Goal: Transaction & Acquisition: Book appointment/travel/reservation

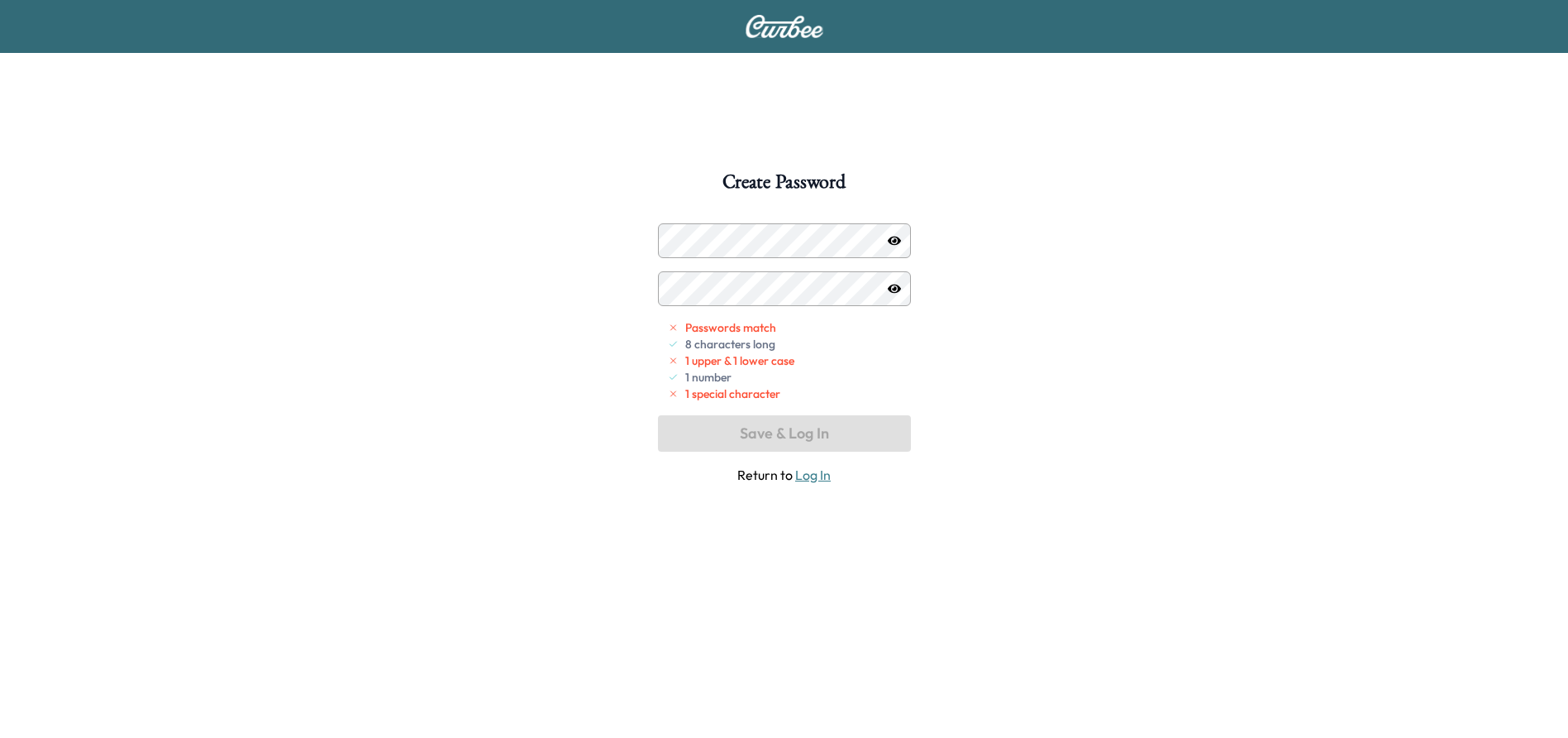
click at [1056, 406] on div "Create Password Passwords match 8 characters long 1 upper & 1 lower case 1 numb…" at bounding box center [784, 541] width 1568 height 738
click at [610, 248] on div "Create Password Passwords match 8 characters long 1 upper & 1 lower case 1 numb…" at bounding box center [784, 541] width 1568 height 738
click at [1189, 271] on div "Create Password Passwords match 8 characters long 1 upper & 1 lower case 1 numb…" at bounding box center [784, 541] width 1568 height 738
click at [1260, 497] on div "Create Password Passwords match 8 characters long 1 upper & 1 lower case 1 numb…" at bounding box center [784, 541] width 1568 height 738
click at [1033, 297] on div "Create Password Passwords match 8 characters long 1 upper & 1 lower case 1 numb…" at bounding box center [784, 541] width 1568 height 738
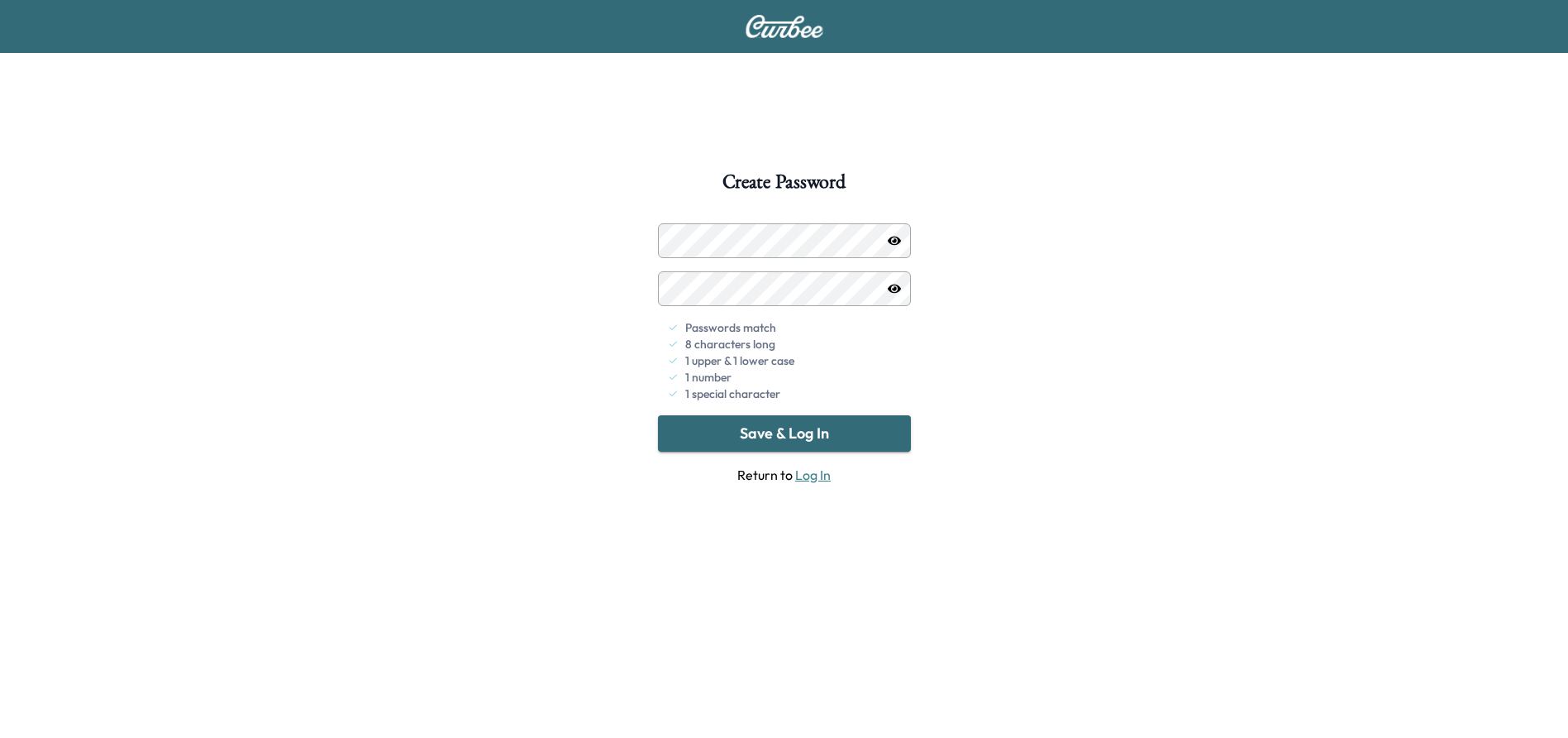
click at [1065, 401] on div "Create Password Passwords match 8 characters long 1 upper & 1 lower case 1 numb…" at bounding box center [784, 541] width 1568 height 738
click at [857, 435] on button "Save & Log In" at bounding box center [784, 433] width 253 height 37
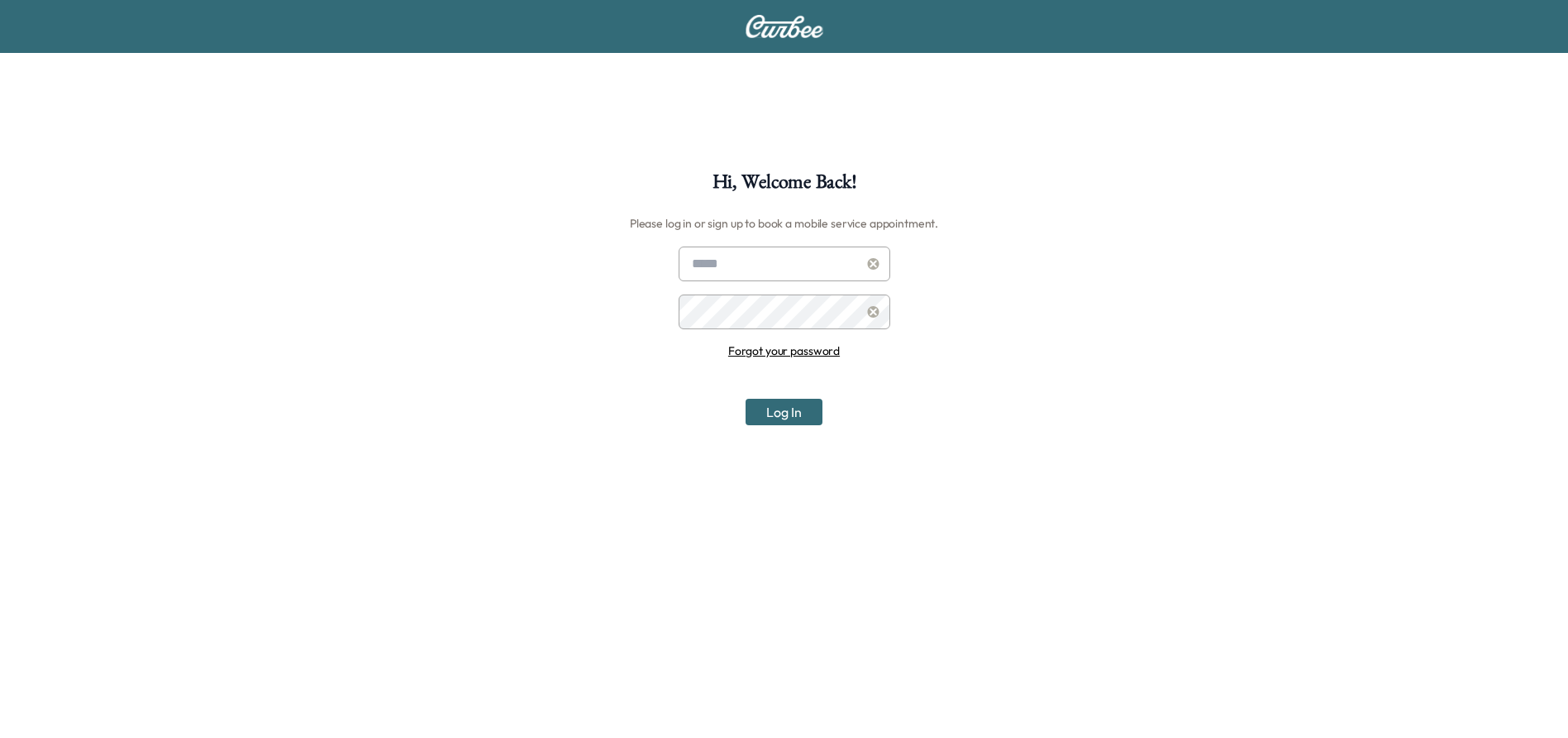
click at [715, 267] on input "text" at bounding box center [784, 263] width 211 height 35
click at [631, 313] on div "Hi, Welcome Back! Please log in or sign up to book a mobile service appointment…" at bounding box center [784, 541] width 1568 height 738
click at [702, 263] on div at bounding box center [695, 263] width 20 height 20
click at [734, 260] on input "text" at bounding box center [784, 263] width 211 height 35
type input "**********"
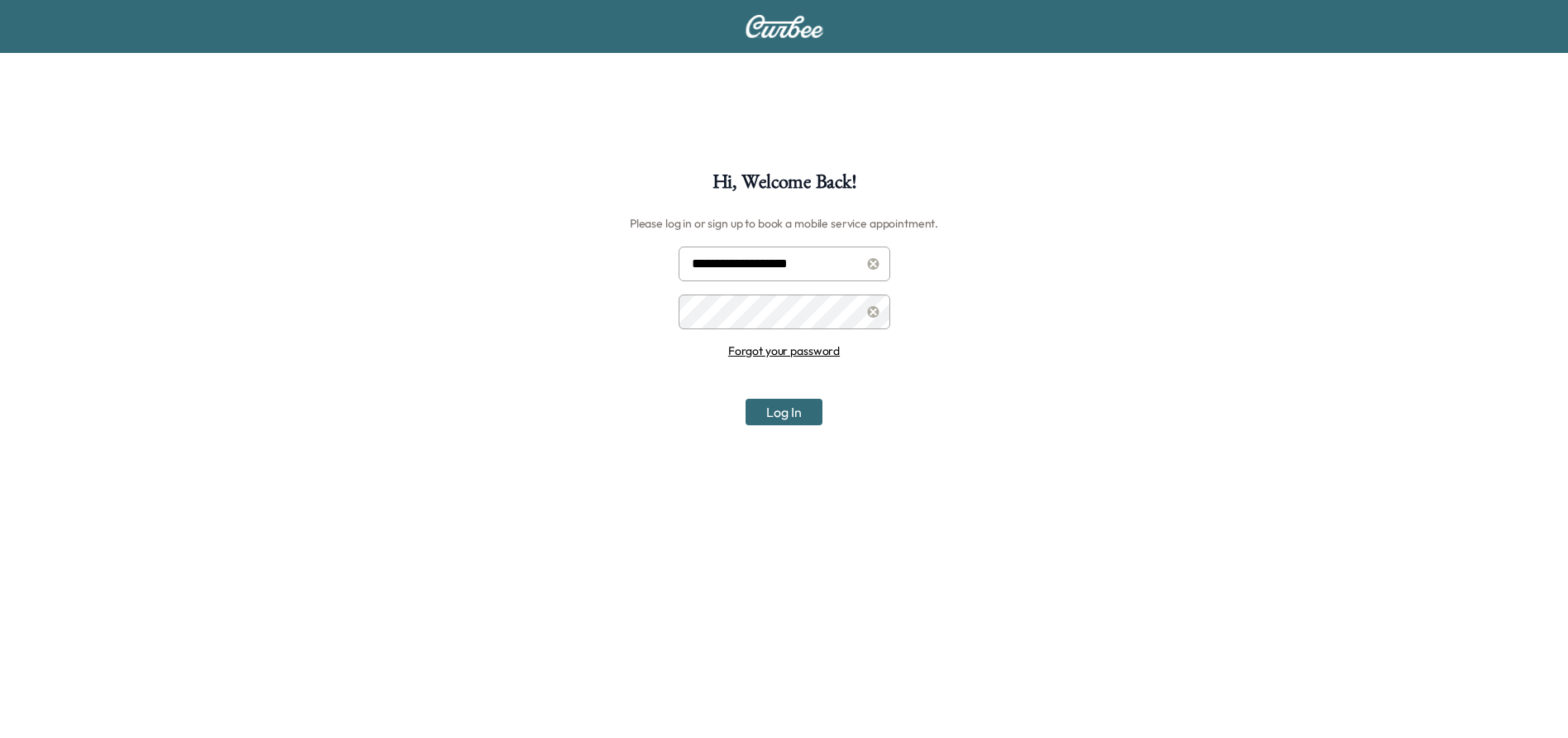
click at [791, 418] on button "Log In" at bounding box center [784, 412] width 77 height 26
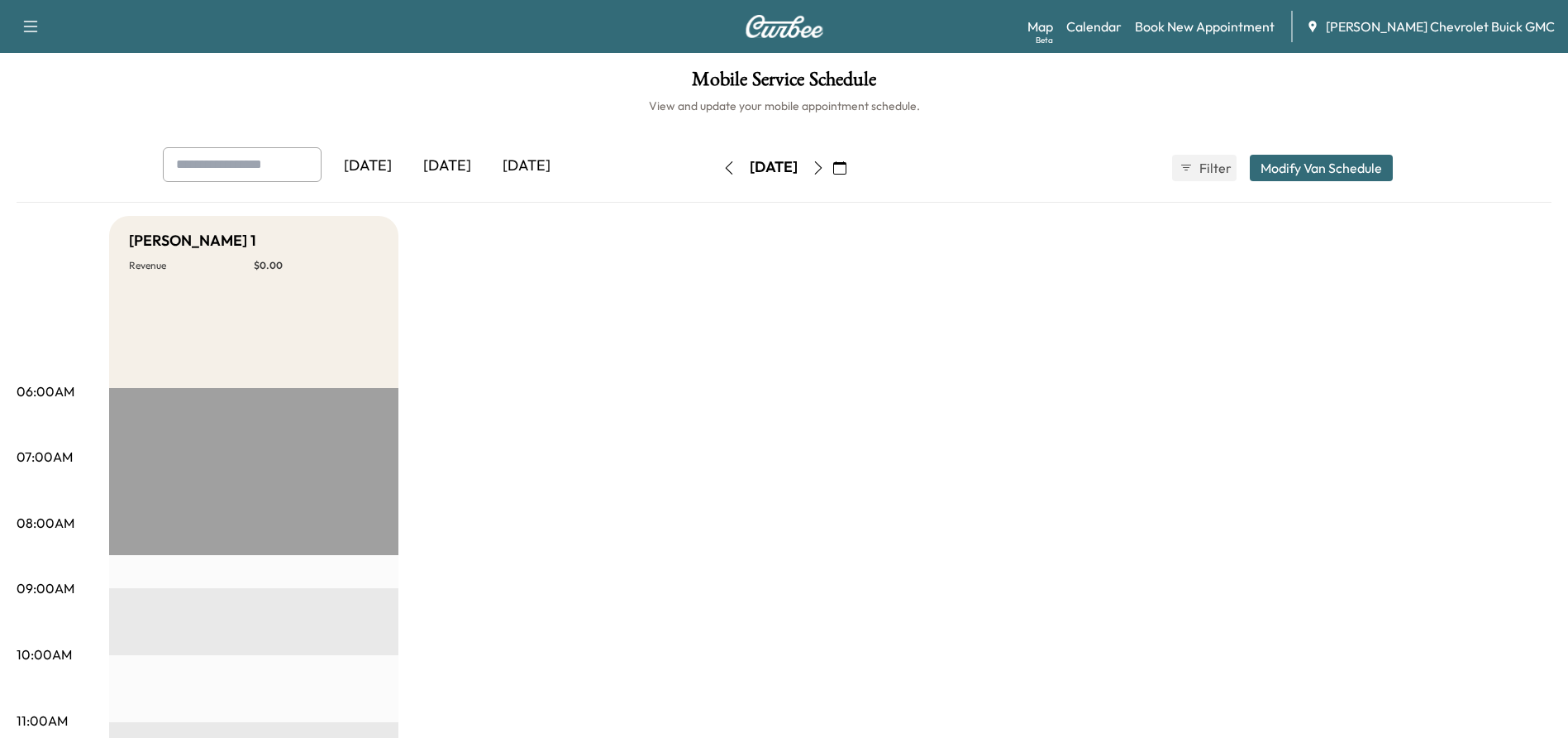
click at [1204, 20] on link "Book New Appointment" at bounding box center [1205, 26] width 140 height 20
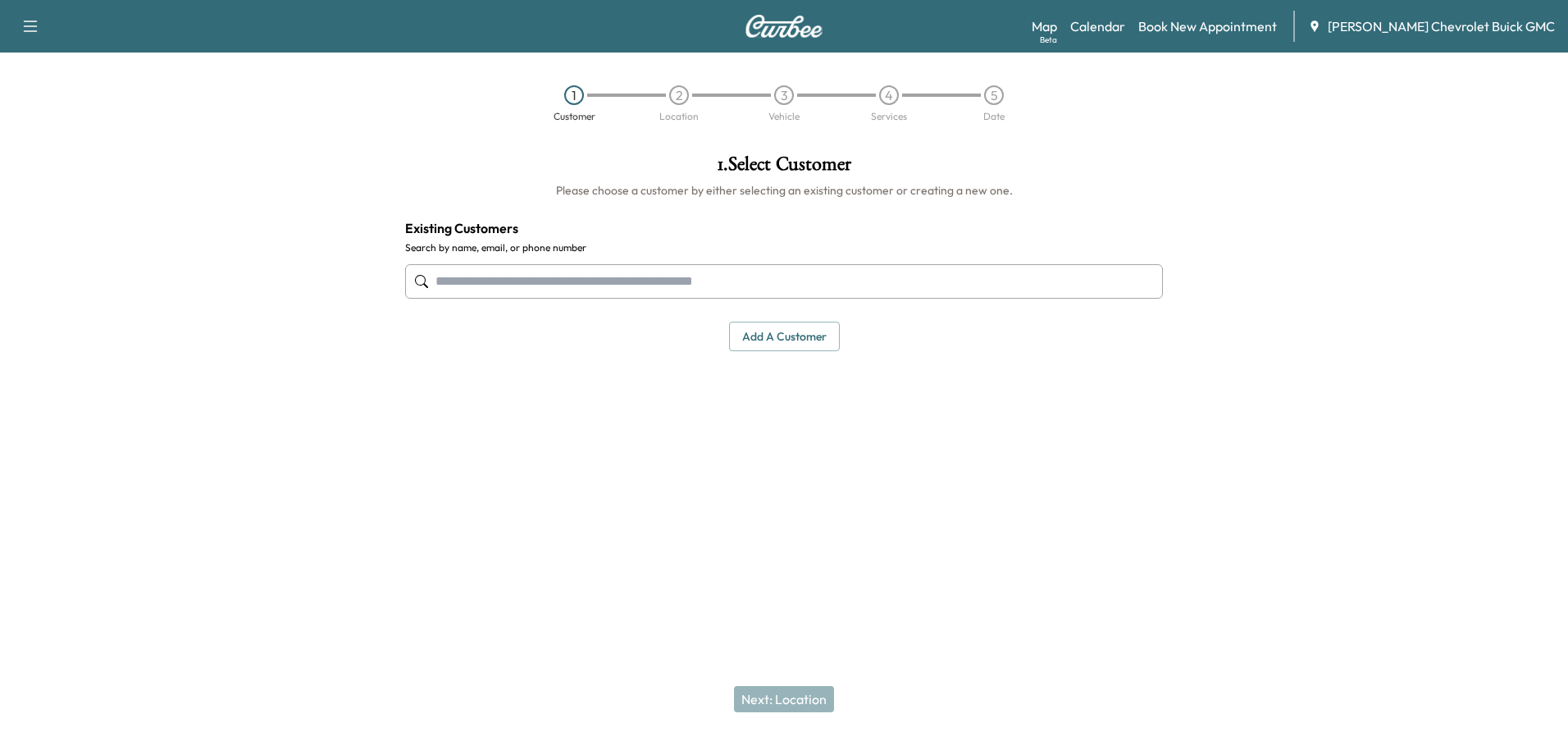
click at [626, 281] on input "text" at bounding box center [783, 281] width 758 height 35
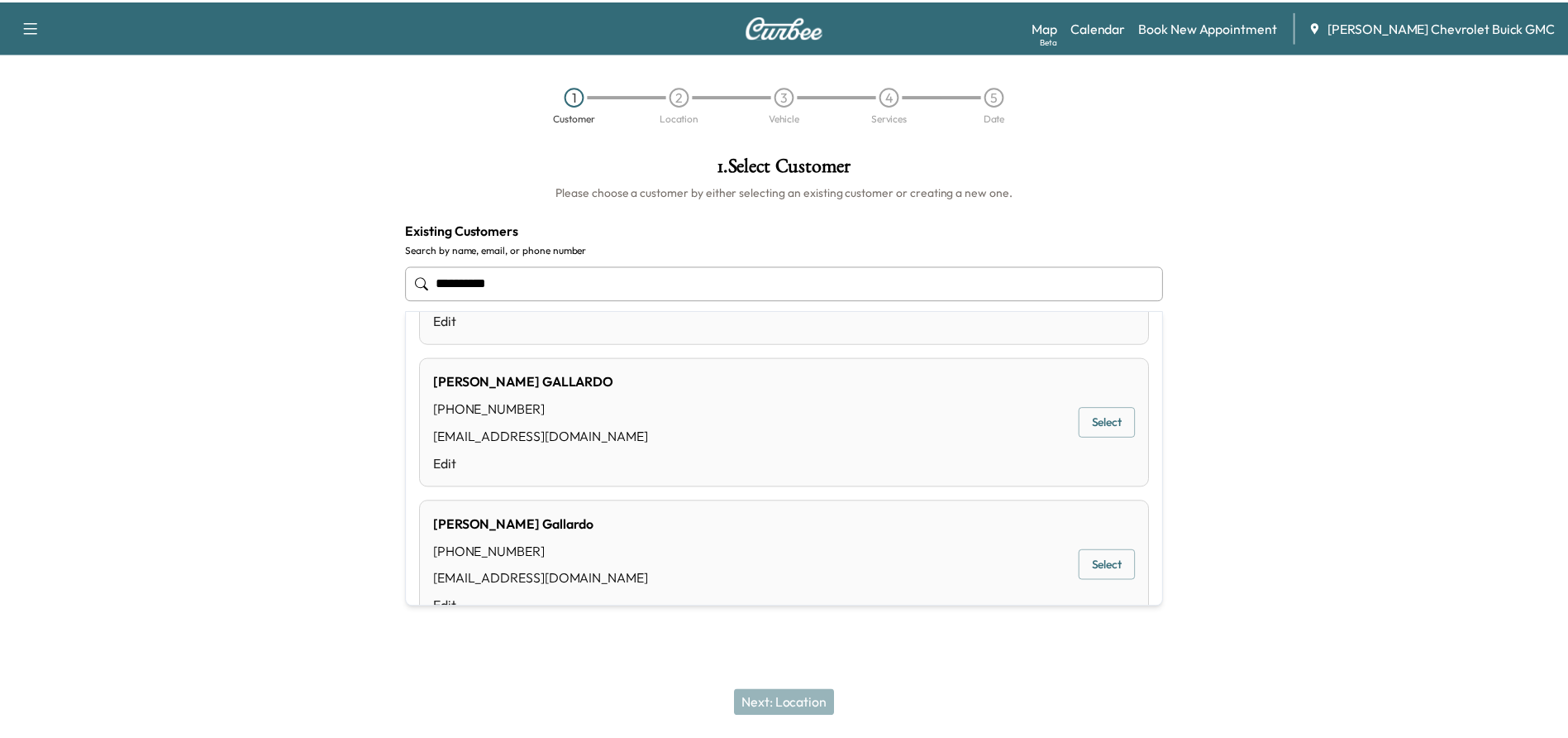
scroll to position [579, 0]
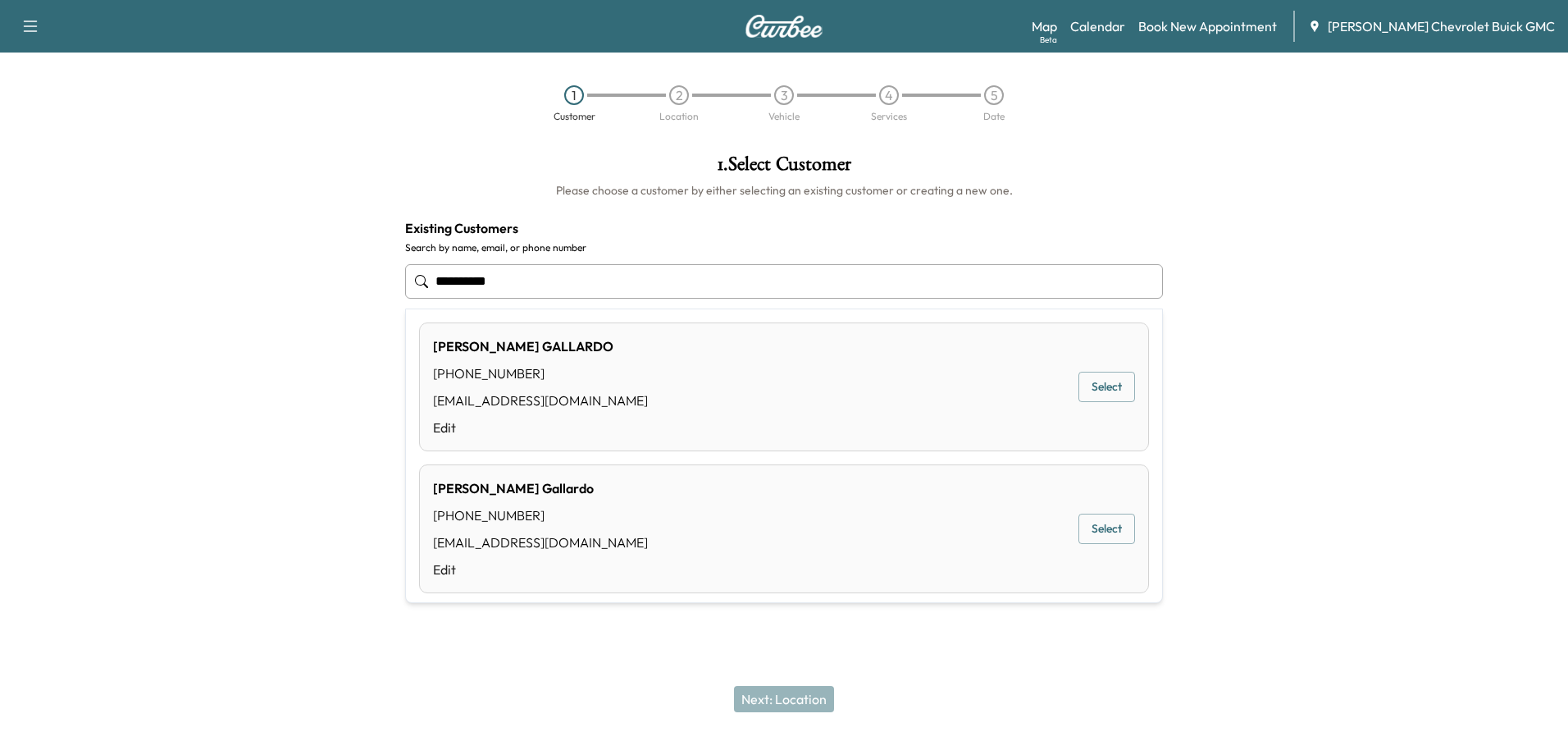
click at [685, 391] on div "[PERSON_NAME] [PHONE_NUMBER] [EMAIL_ADDRESS][DOMAIN_NAME] Edit Select" at bounding box center [784, 386] width 730 height 128
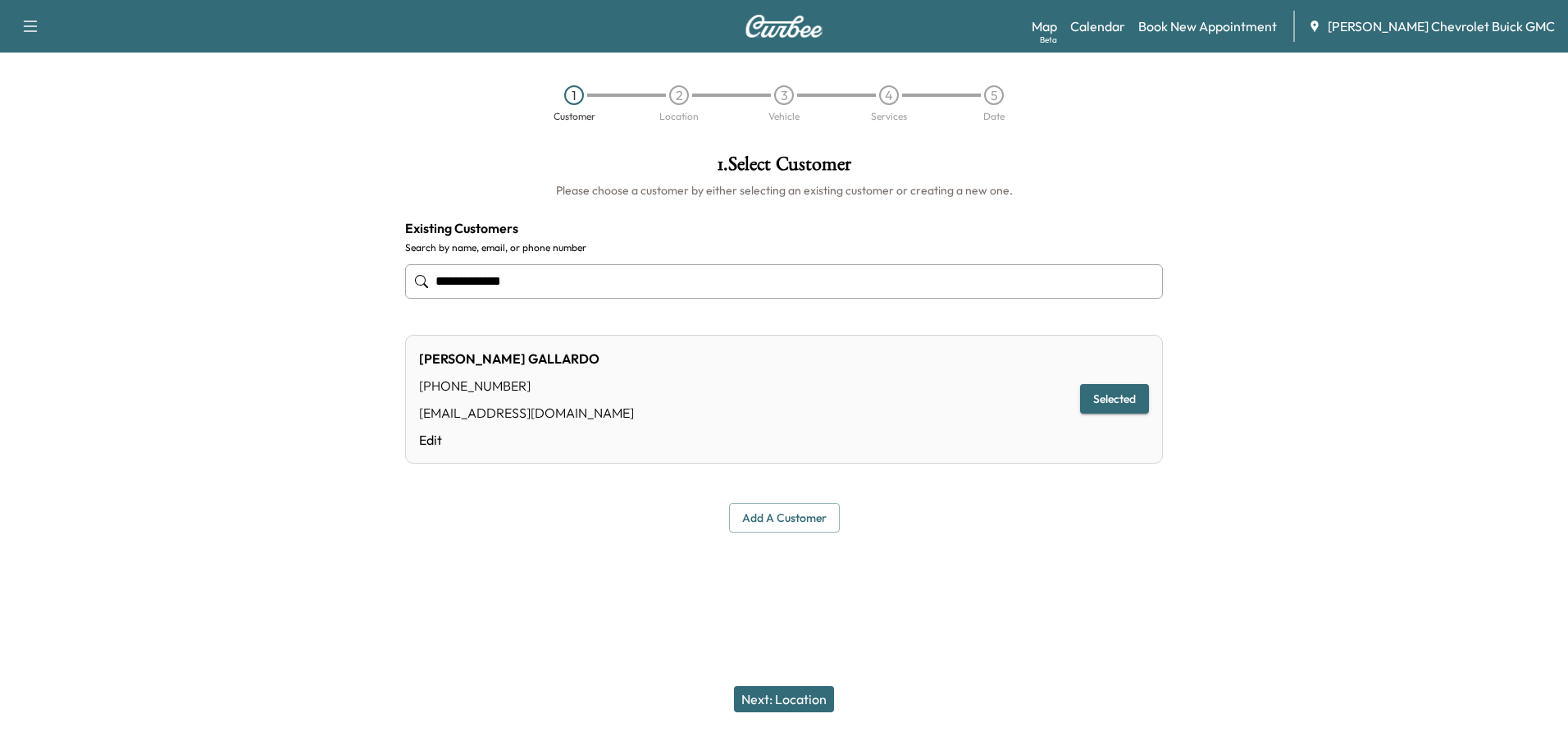
type input "**********"
click at [1093, 407] on button "Selected" at bounding box center [1114, 399] width 69 height 30
click at [771, 692] on button "Next: Location" at bounding box center [784, 698] width 100 height 26
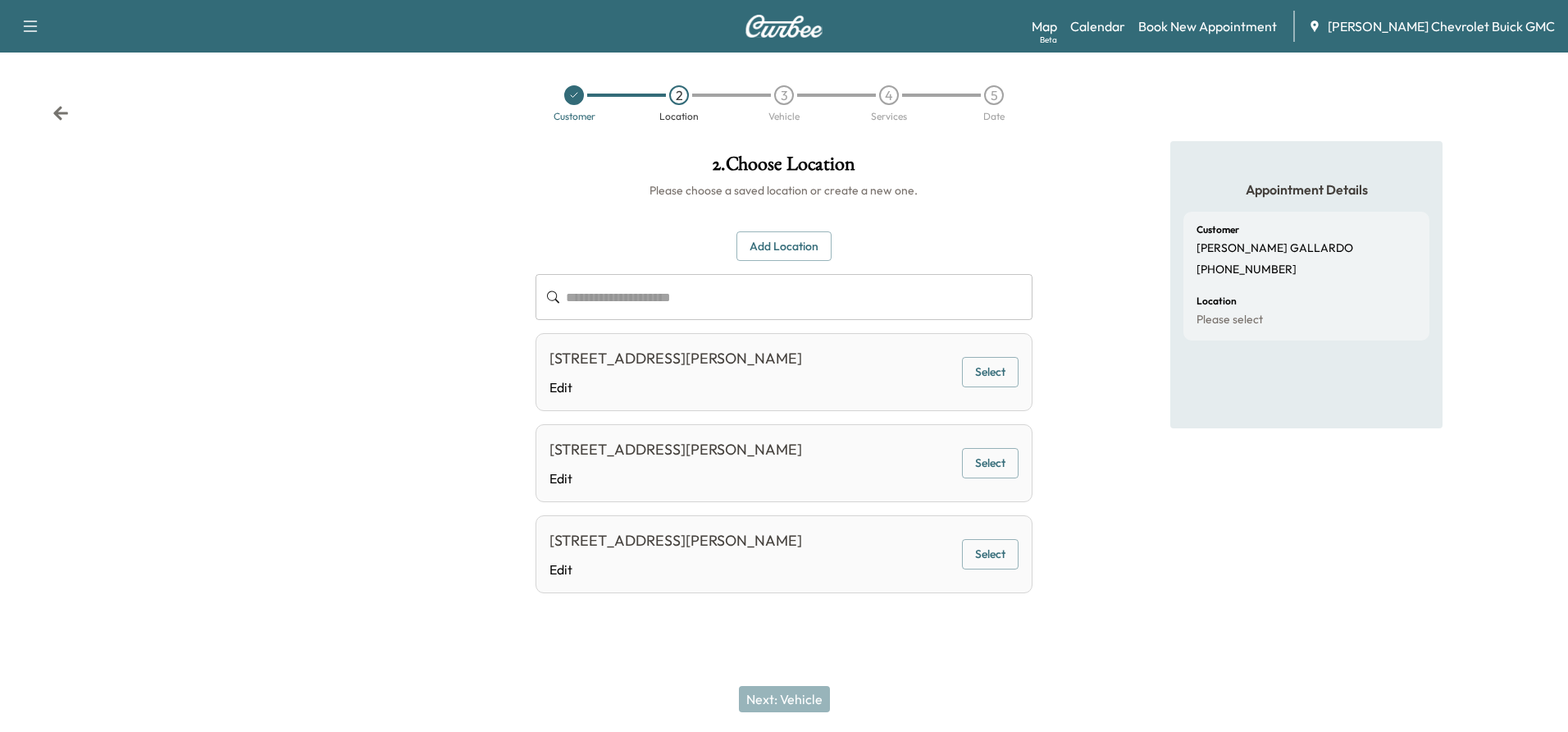
click at [806, 256] on button "Add Location" at bounding box center [784, 247] width 95 height 30
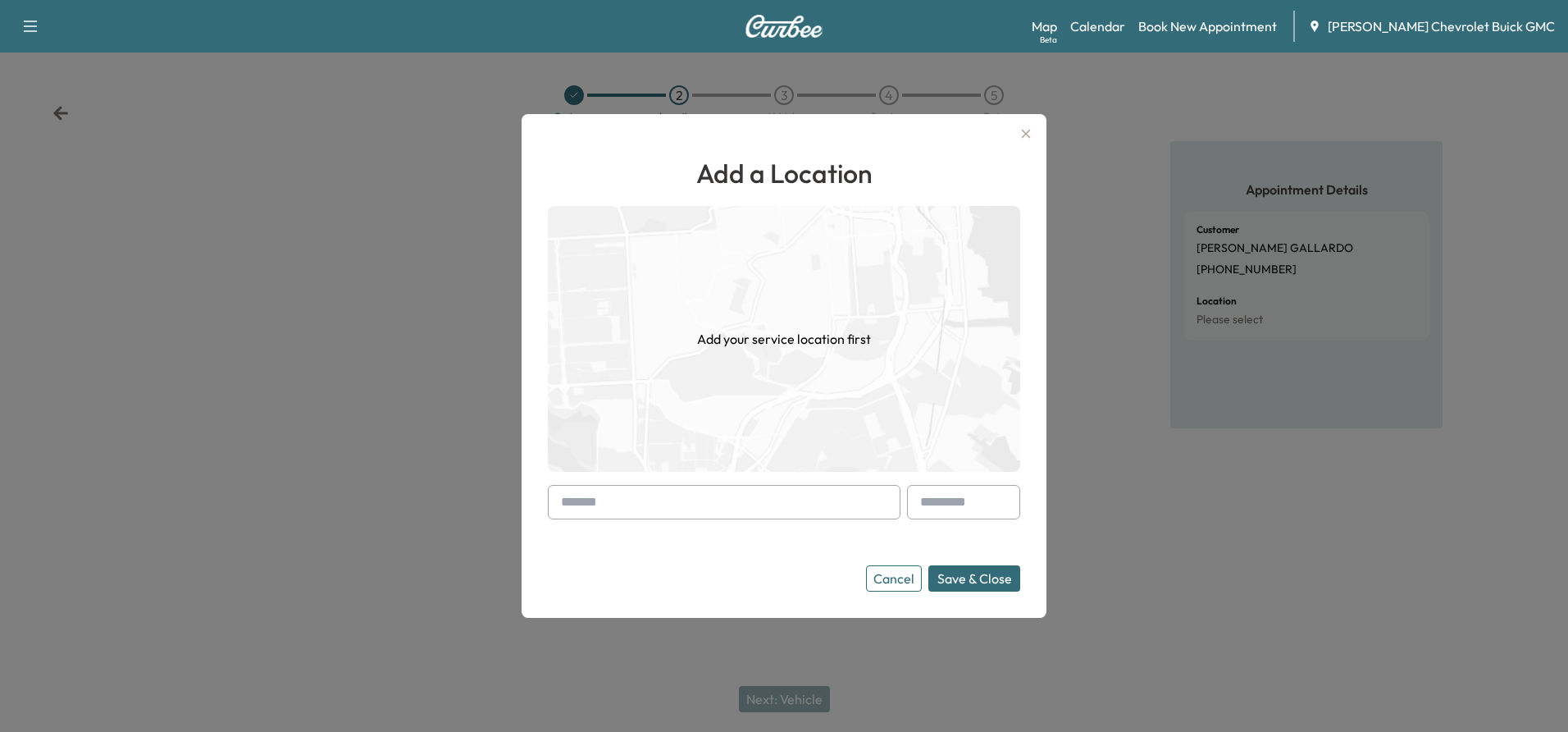
click at [751, 510] on input "text" at bounding box center [723, 502] width 352 height 35
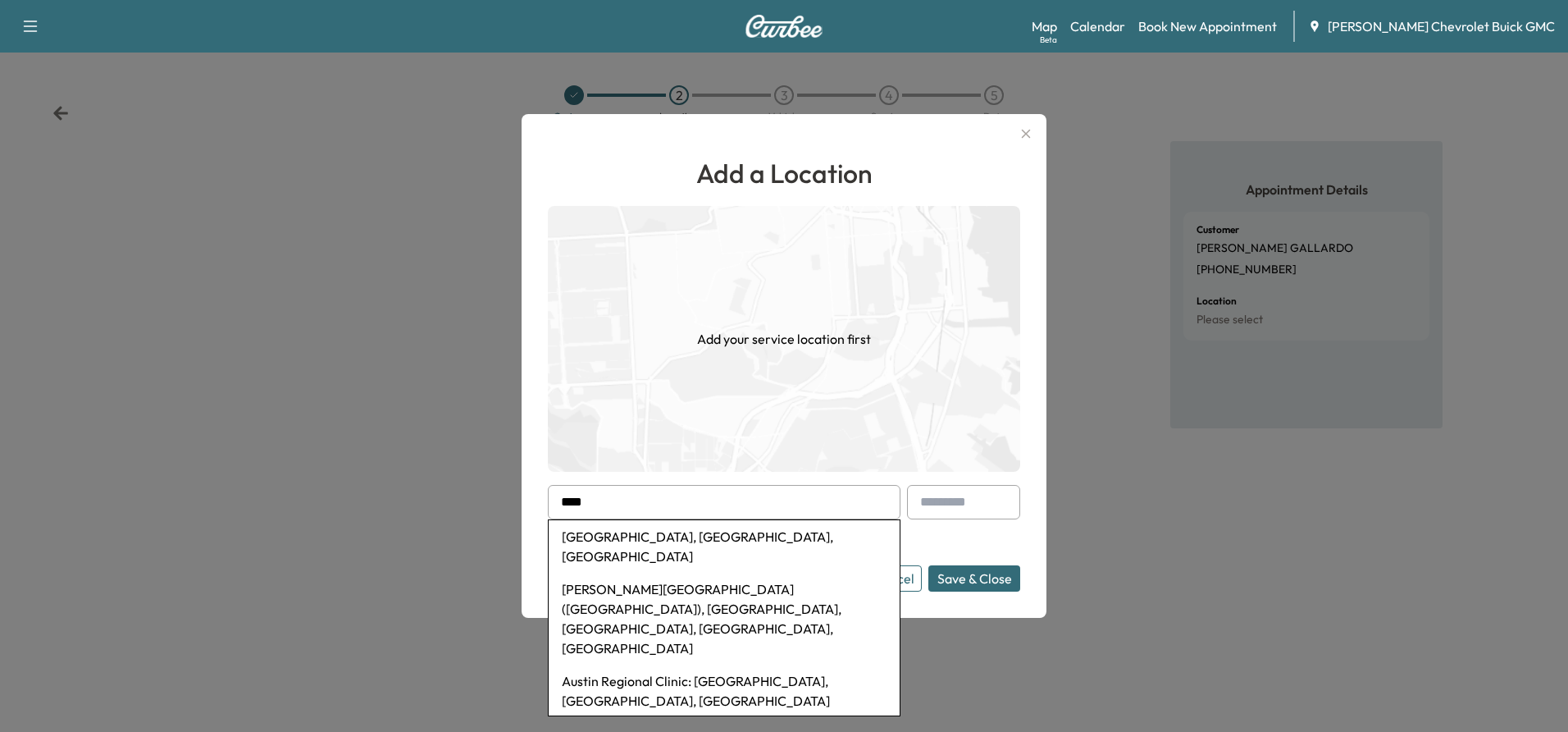
click at [648, 532] on li "[GEOGRAPHIC_DATA], [GEOGRAPHIC_DATA], [GEOGRAPHIC_DATA]" at bounding box center [723, 546] width 351 height 52
type input "**********"
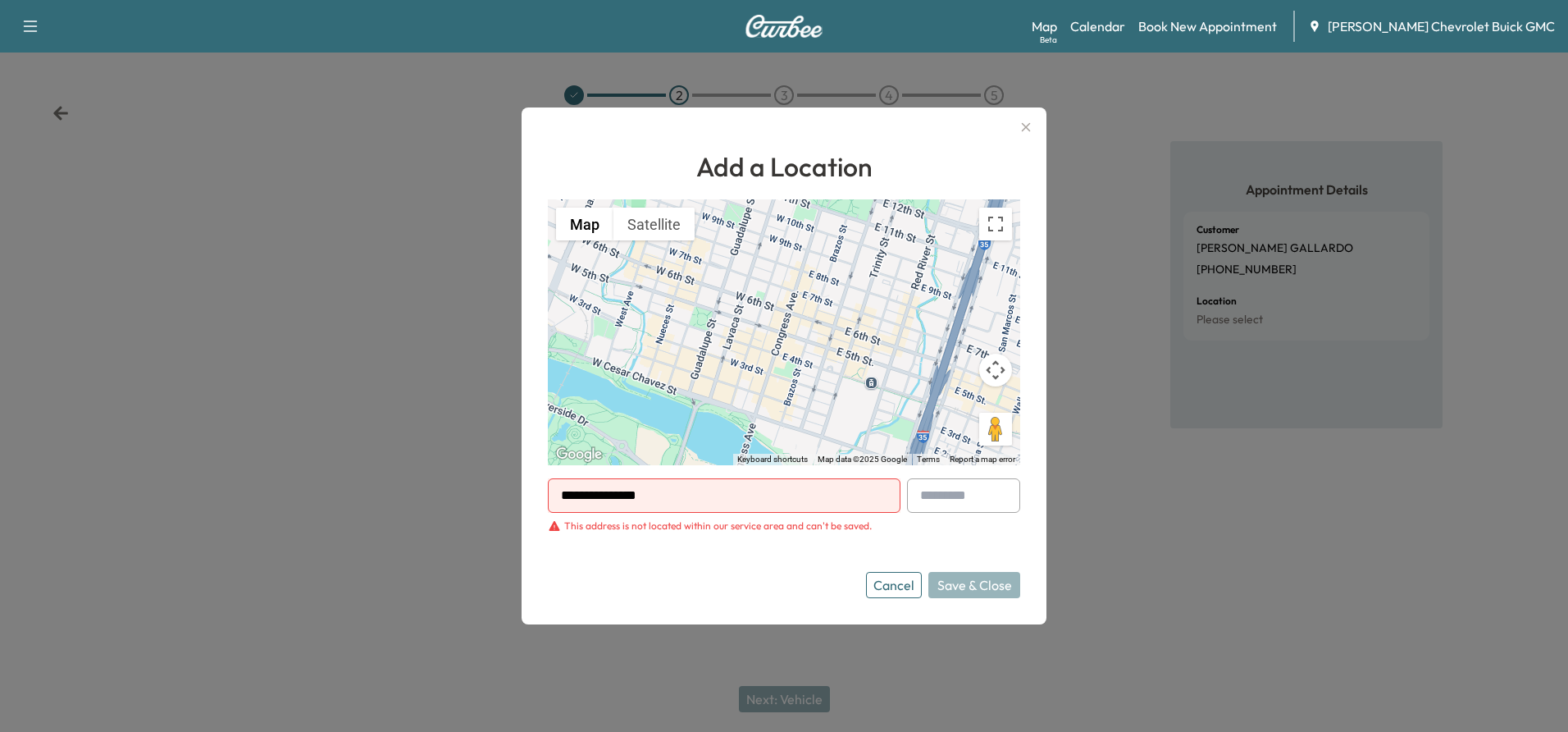
click at [889, 585] on button "Cancel" at bounding box center [894, 584] width 56 height 26
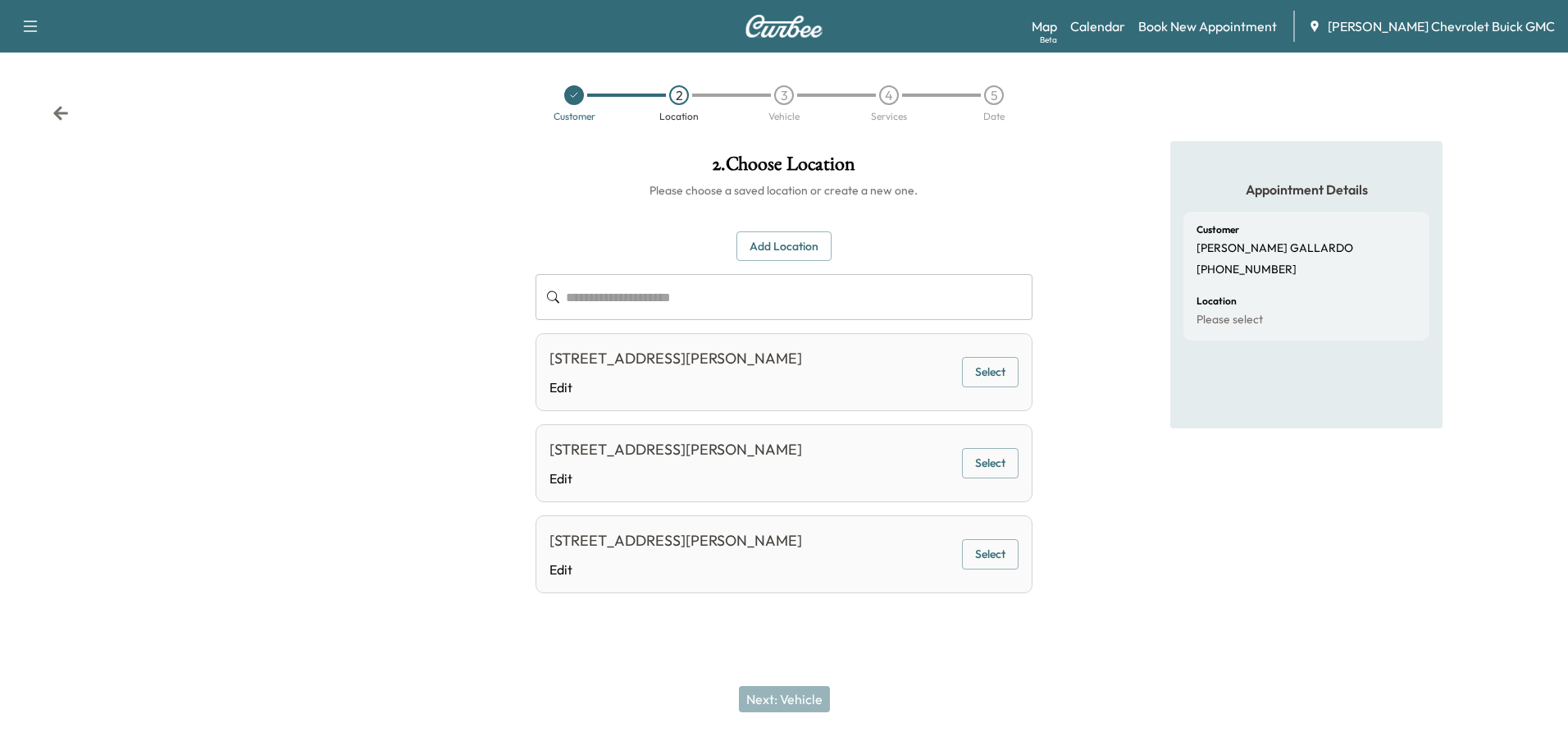
click at [992, 378] on button "Select" at bounding box center [989, 372] width 57 height 30
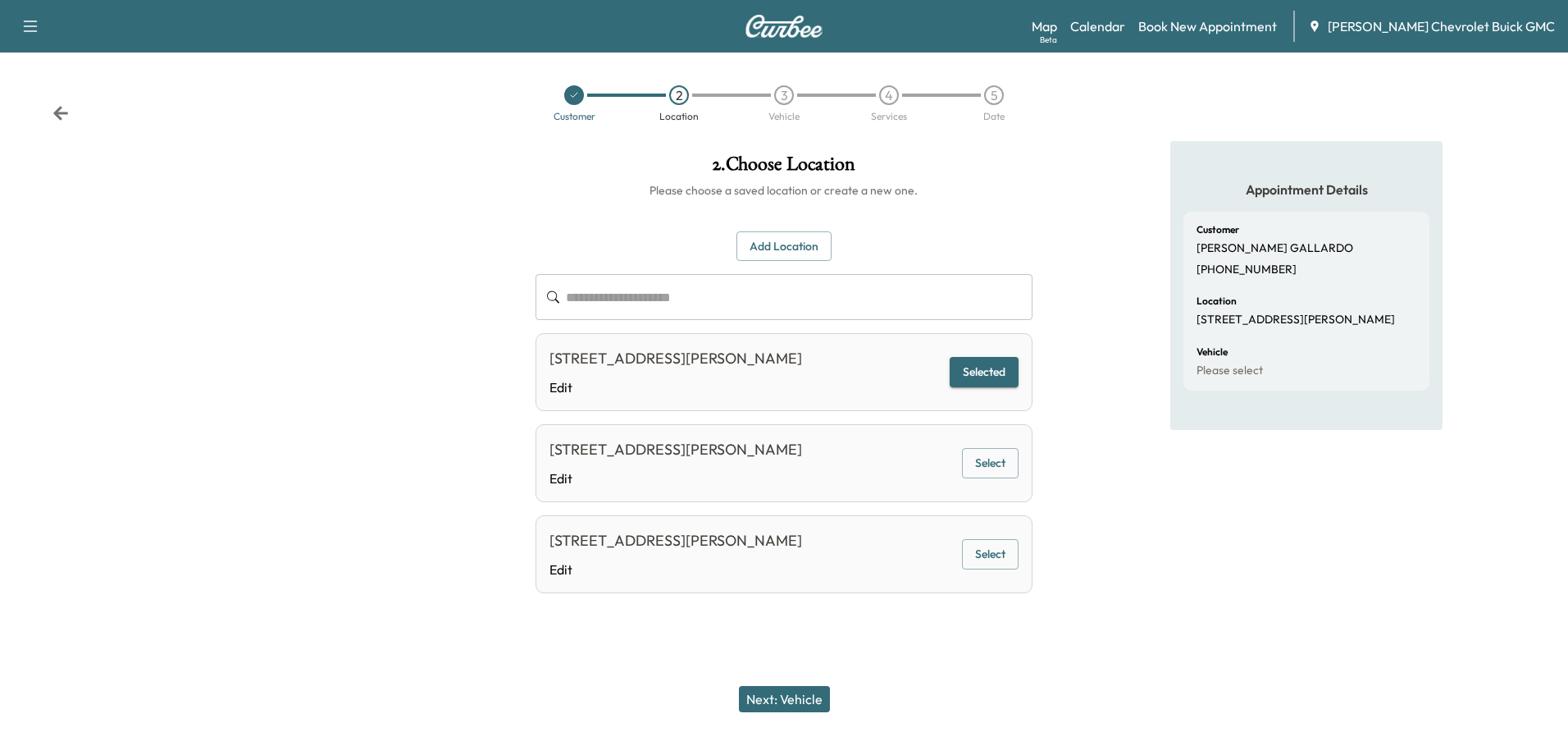
click at [798, 688] on button "Next: Vehicle" at bounding box center [784, 698] width 91 height 26
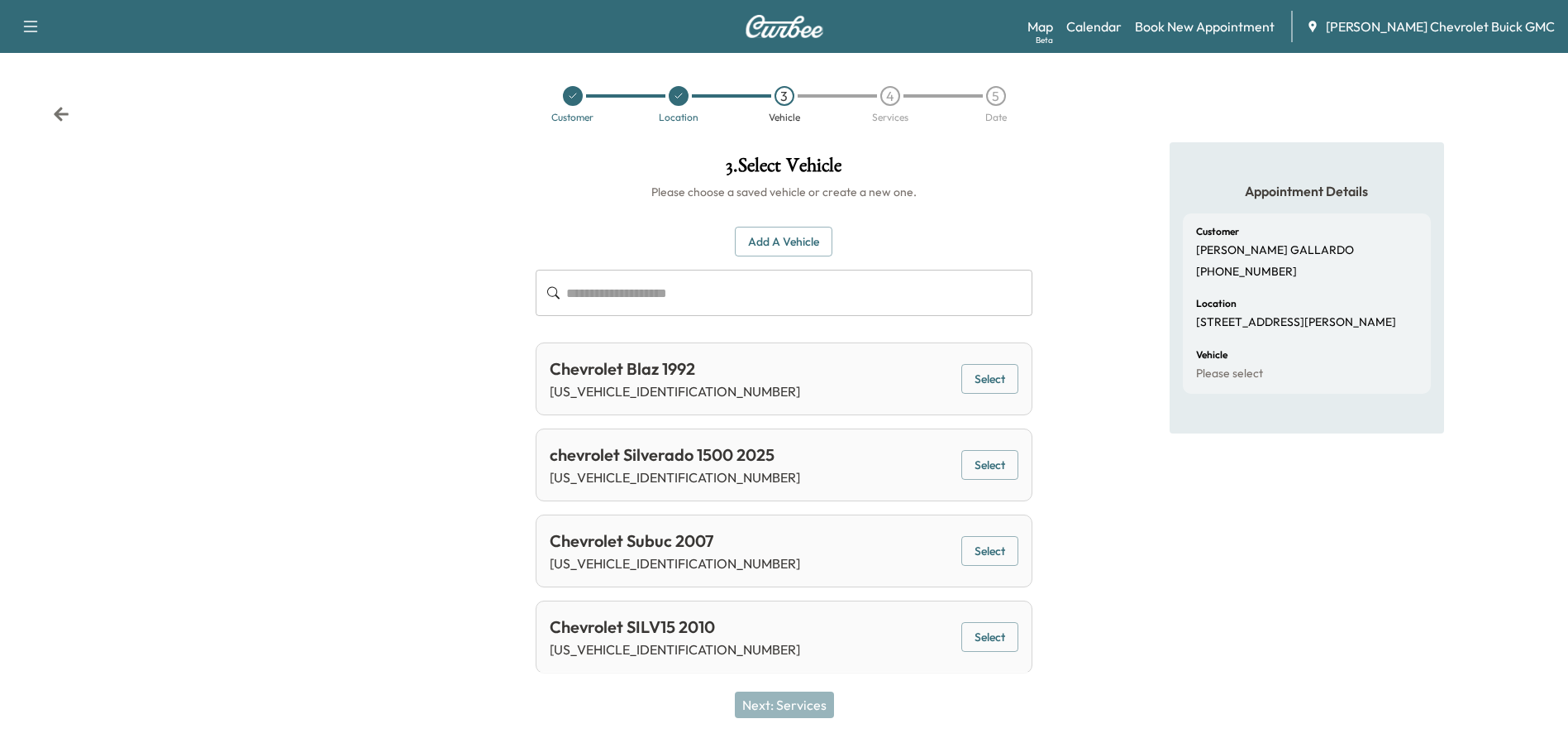
scroll to position [2, 0]
click at [989, 462] on button "Select" at bounding box center [990, 464] width 57 height 31
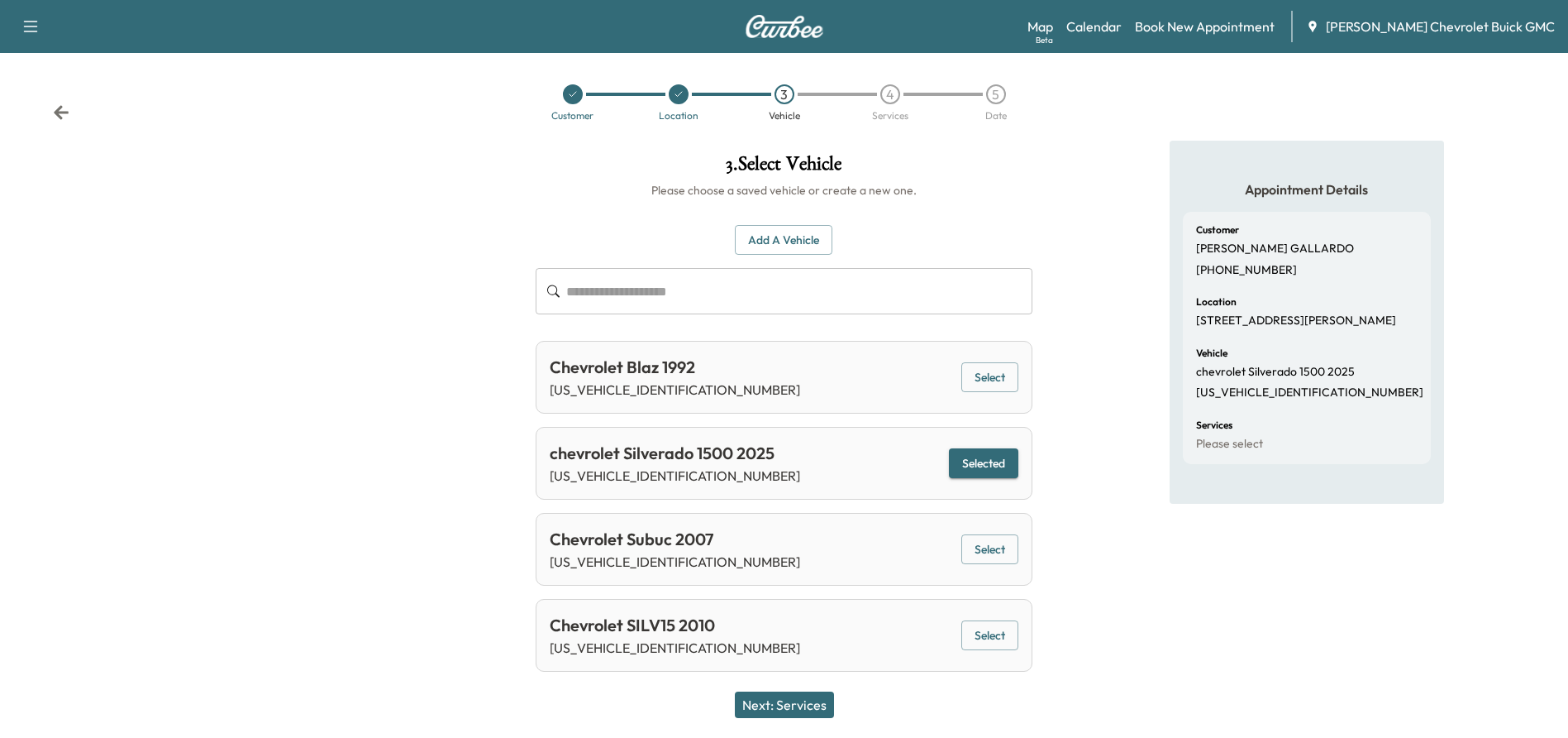
click at [787, 716] on button "Next: Services" at bounding box center [784, 704] width 99 height 26
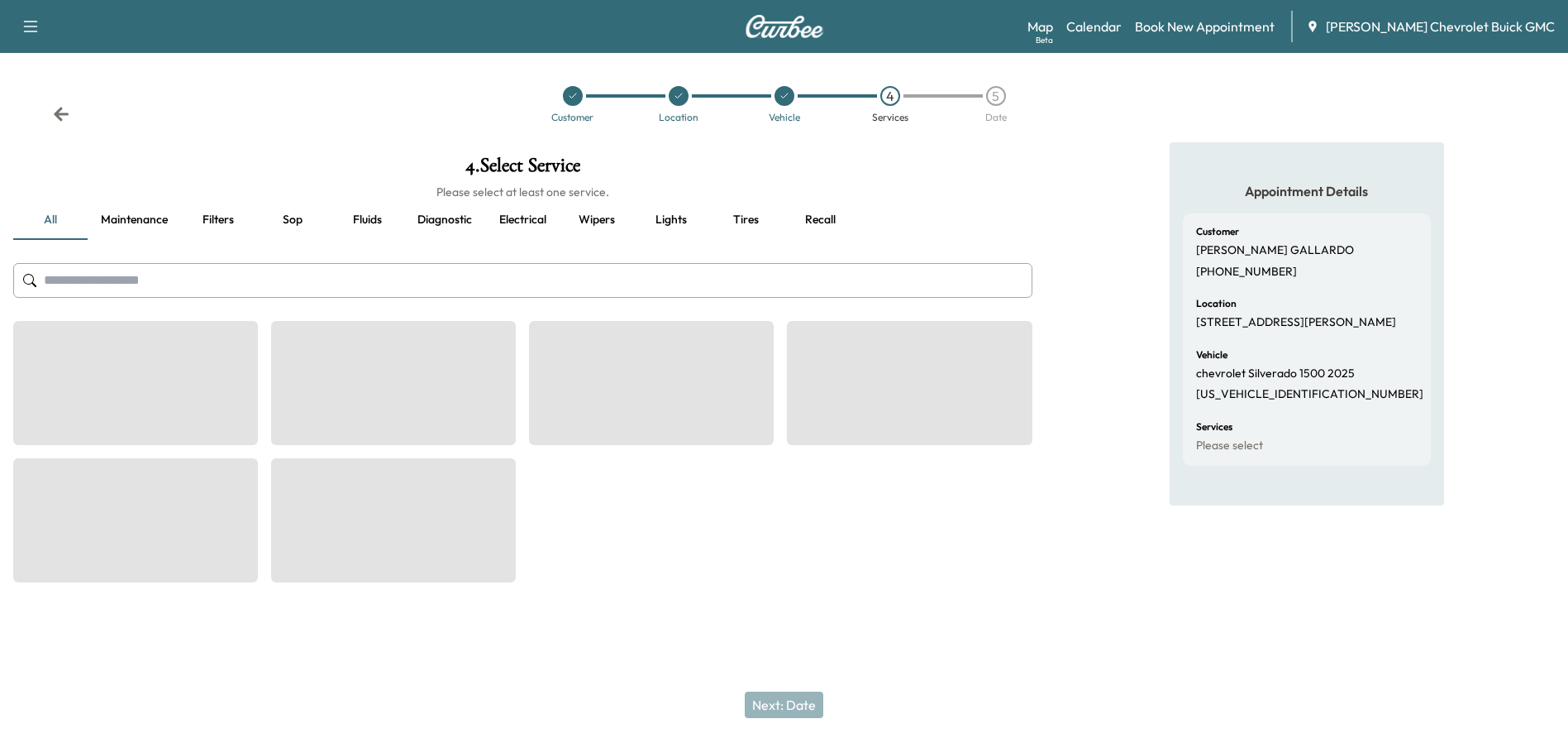
scroll to position [0, 0]
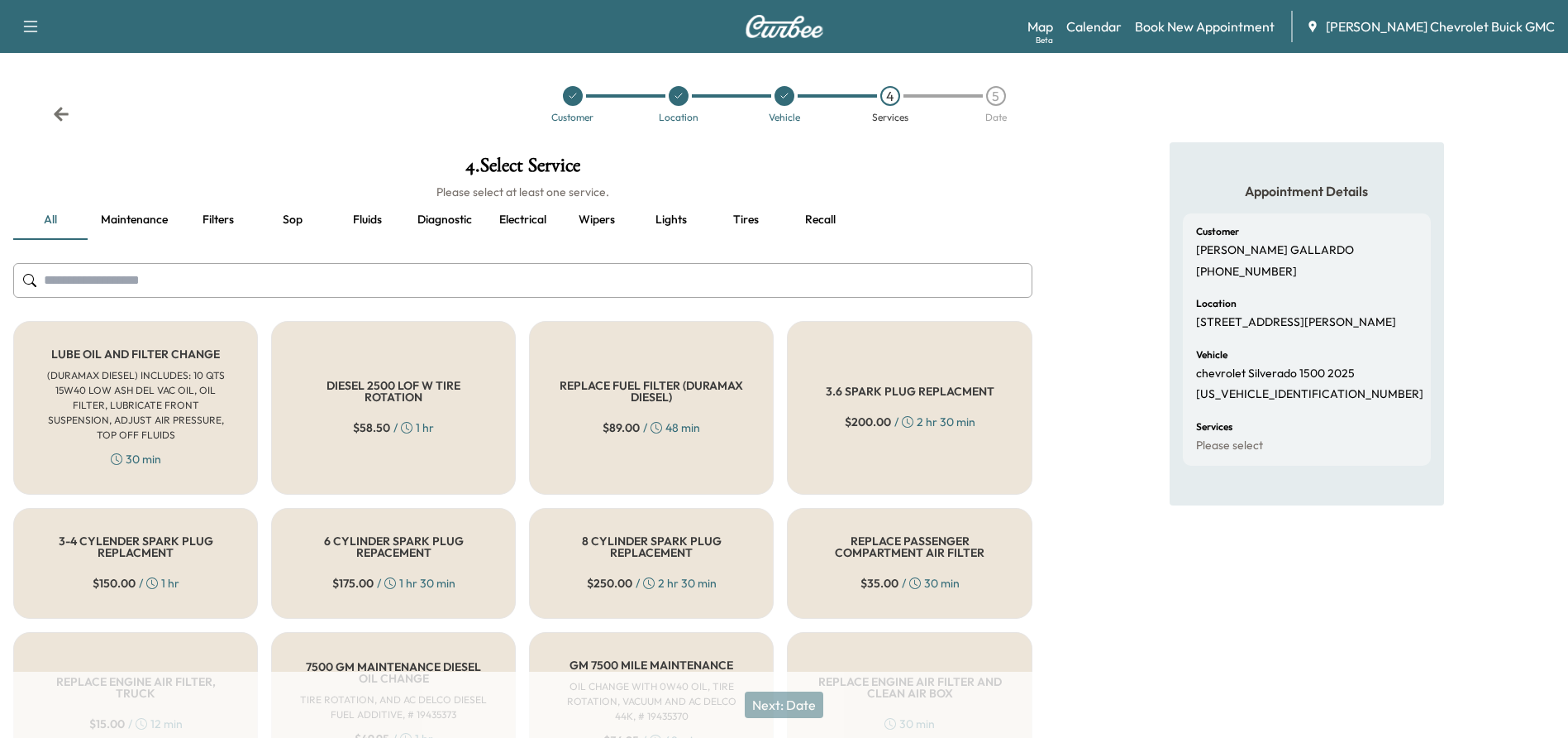
click at [155, 395] on h6 "(DURAMAX DIESEL) INCLUDES: 10 QTS 15W40 LOW ASH DEL VAC OIL, OIL FILTER, LUBRIC…" at bounding box center [135, 405] width 190 height 74
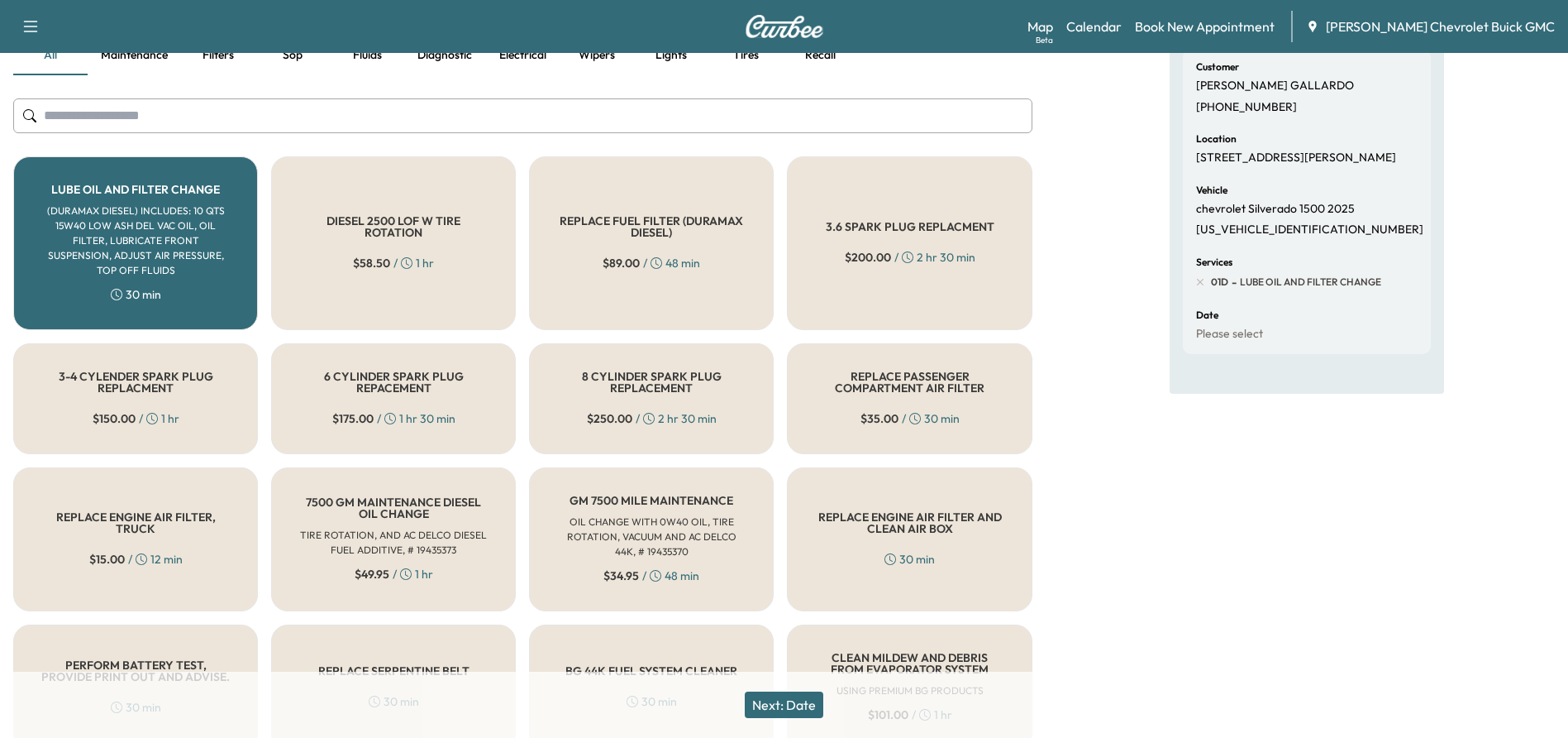
scroll to position [165, 0]
click at [797, 713] on button "Next: Date" at bounding box center [784, 704] width 78 height 26
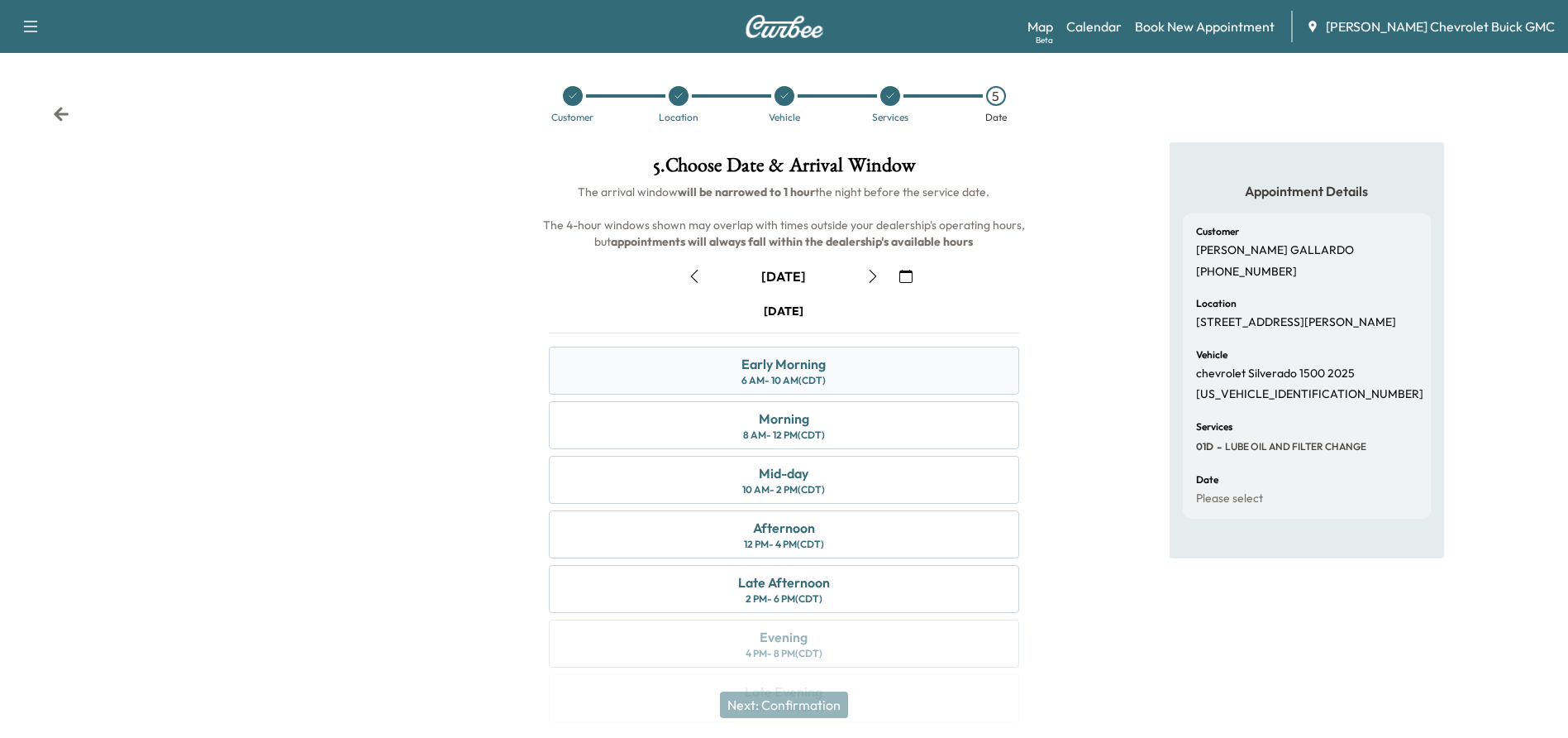
click at [767, 382] on div "6 AM - 10 AM (CDT)" at bounding box center [784, 381] width 84 height 14
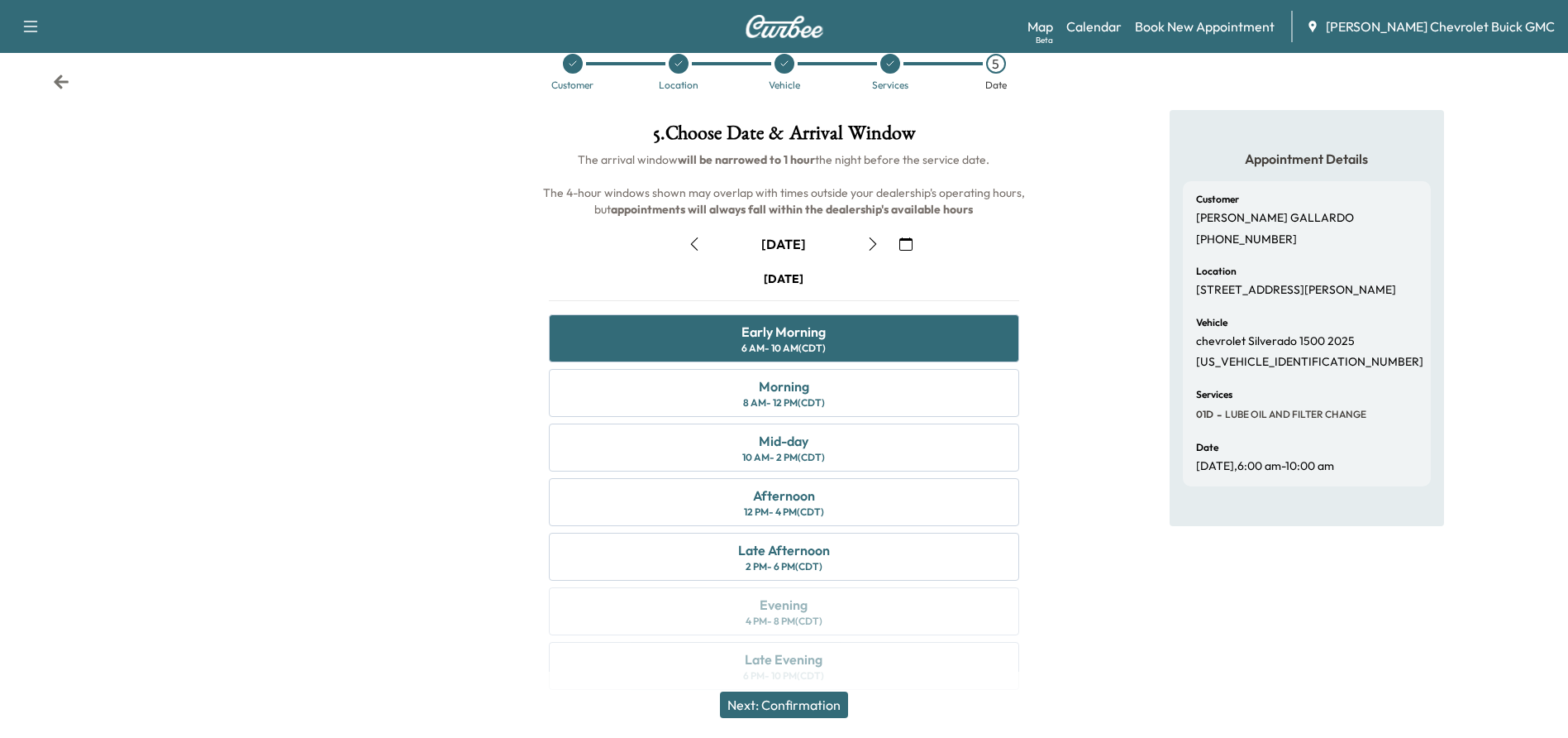
scroll to position [57, 0]
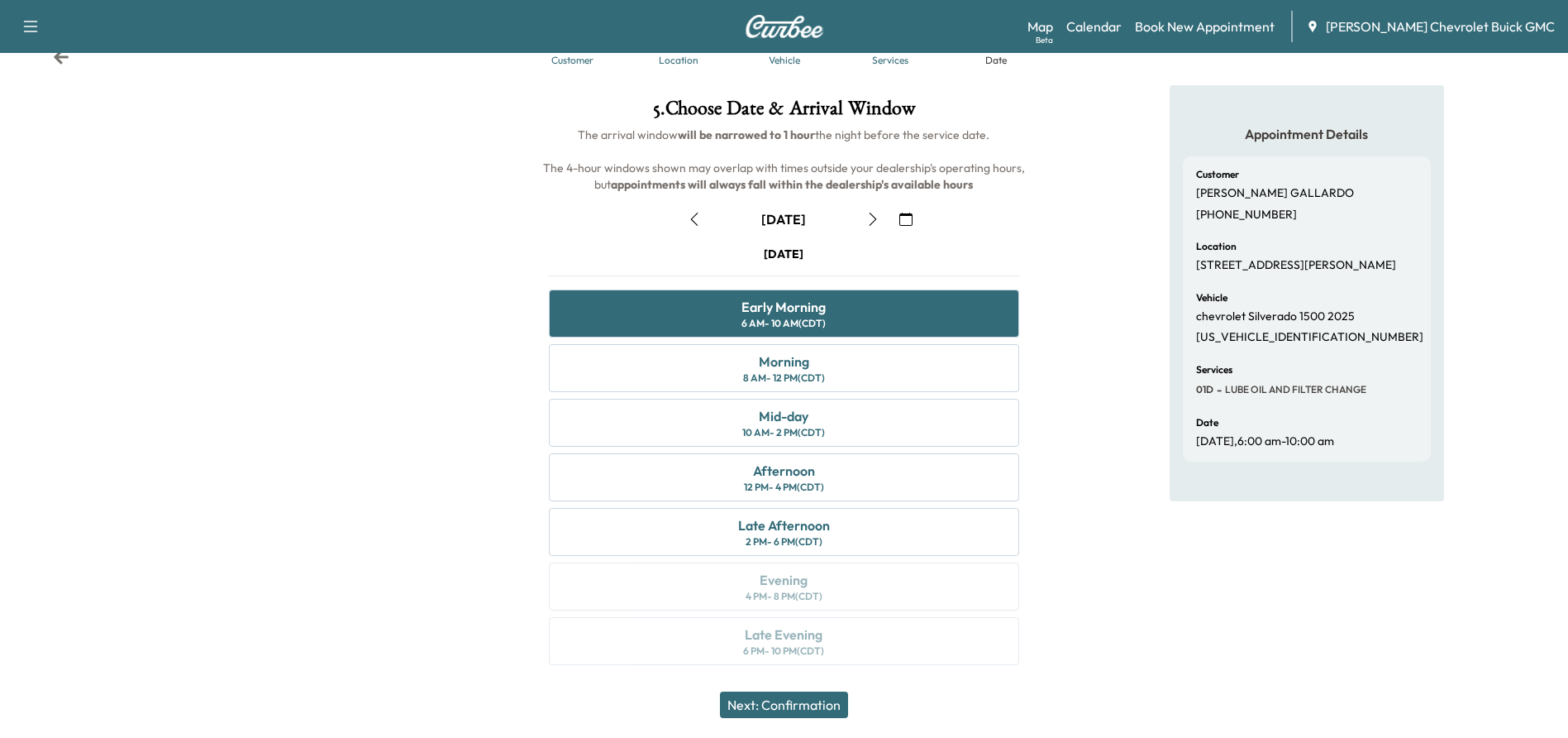
click at [820, 704] on button "Next: Confirmation" at bounding box center [784, 704] width 128 height 26
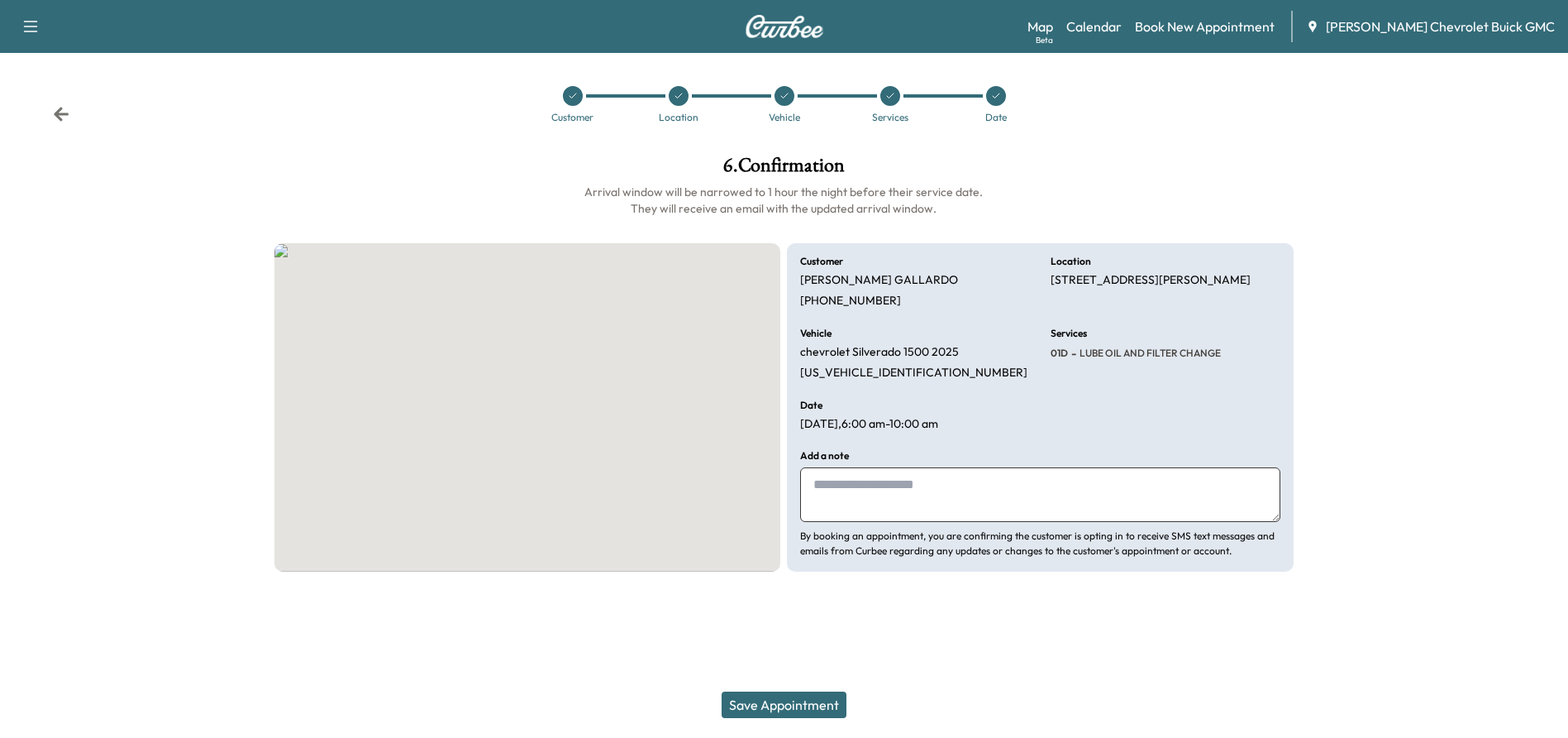
scroll to position [0, 0]
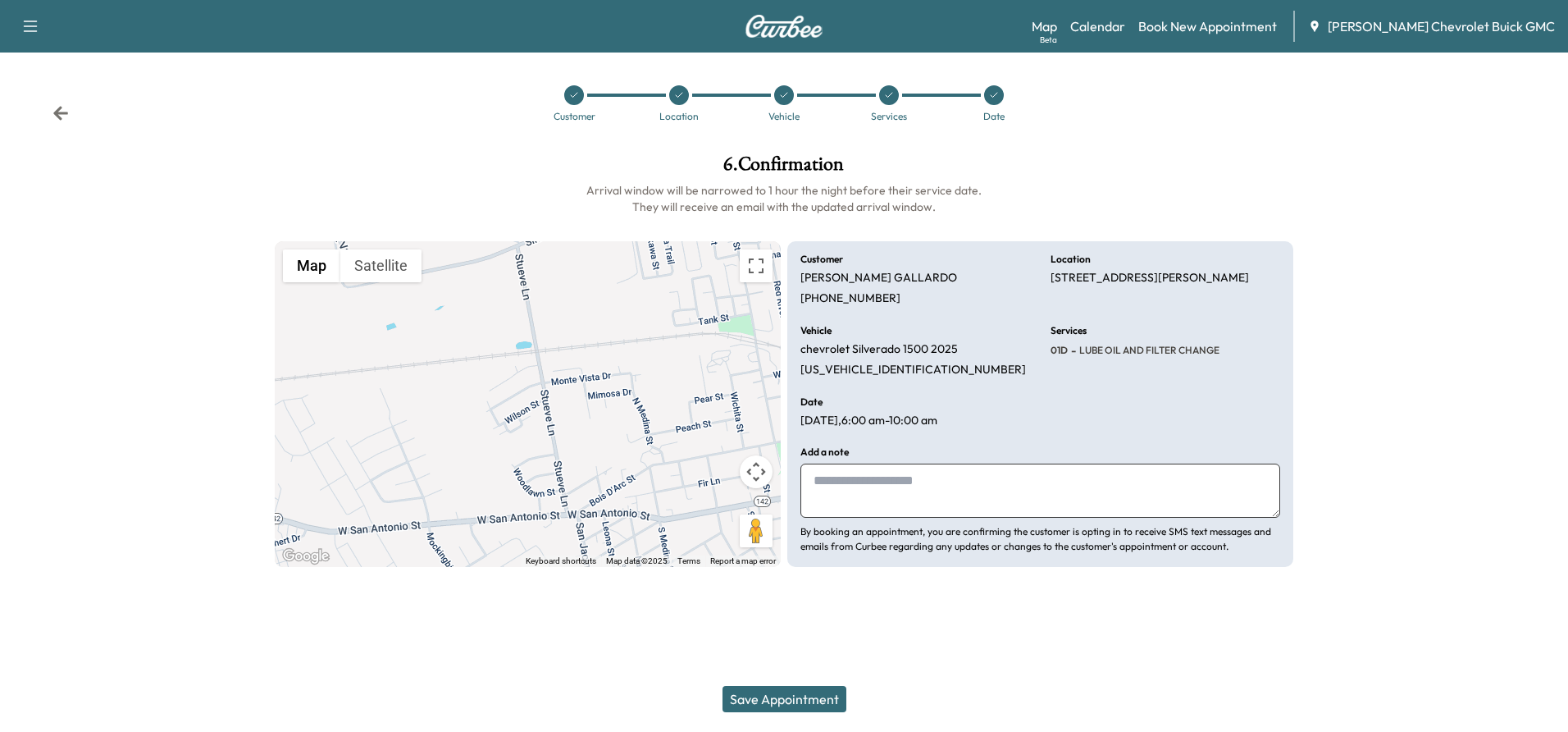
click at [782, 704] on button "Save Appointment" at bounding box center [784, 698] width 124 height 26
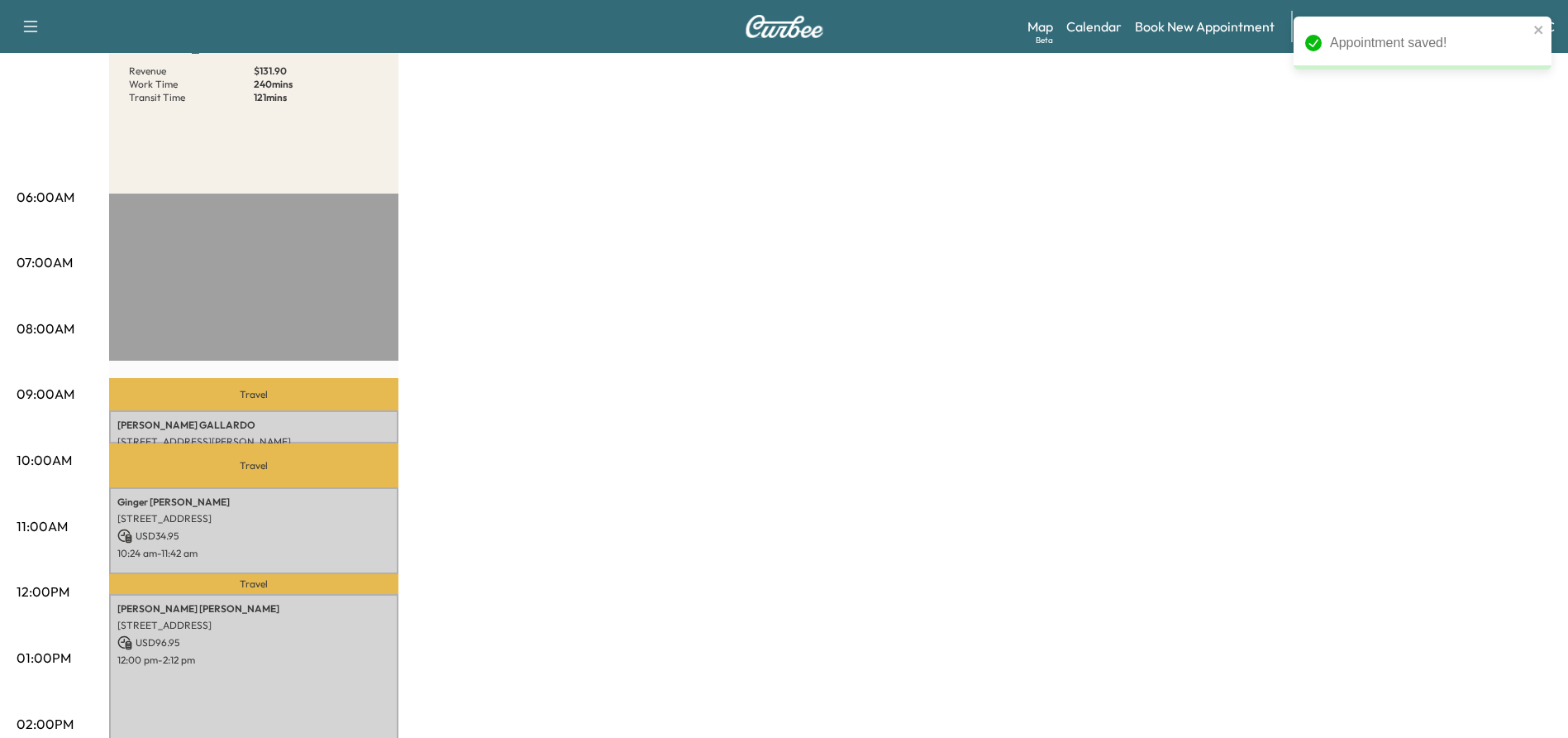
scroll to position [165, 0]
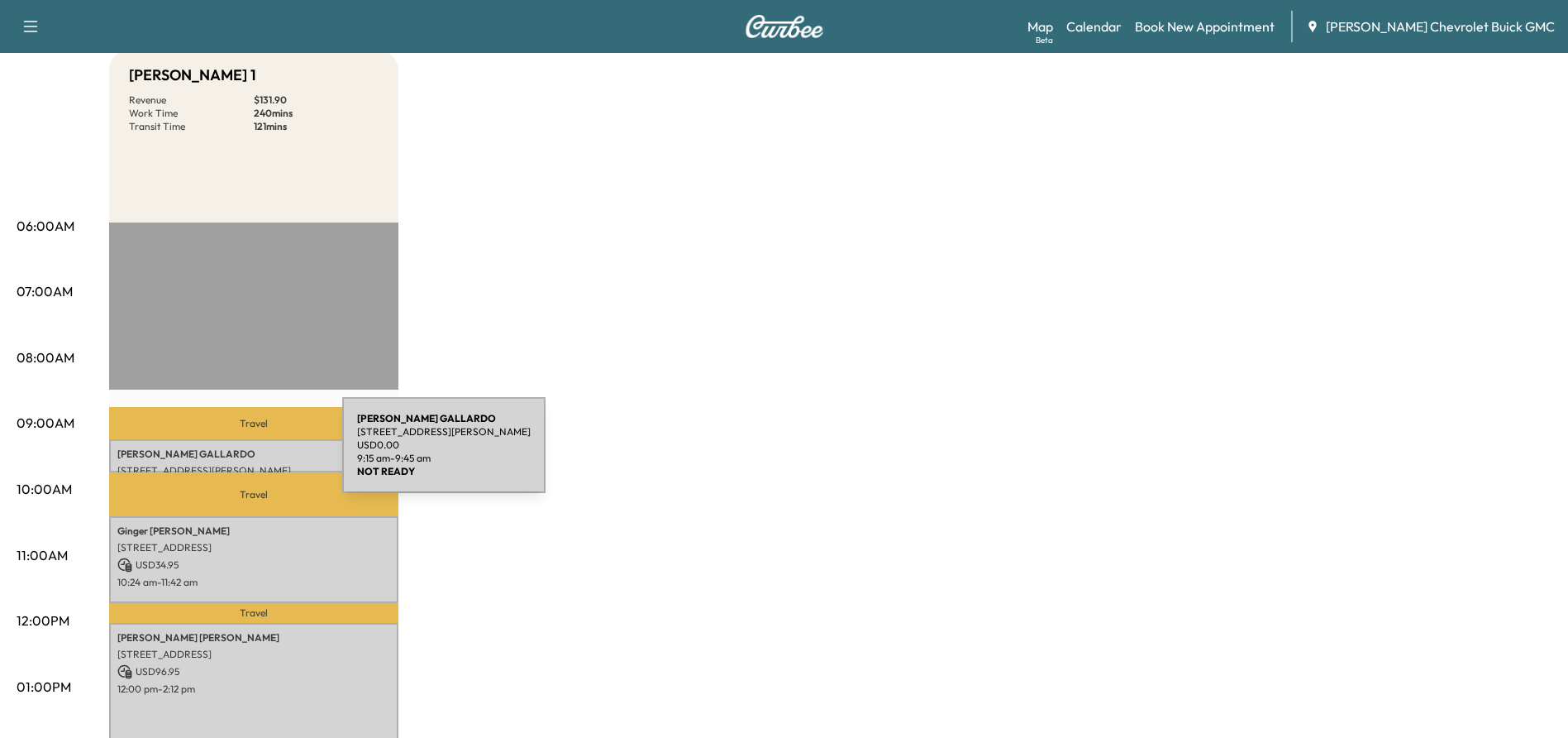
click at [218, 453] on p "[PERSON_NAME]" at bounding box center [254, 454] width 273 height 14
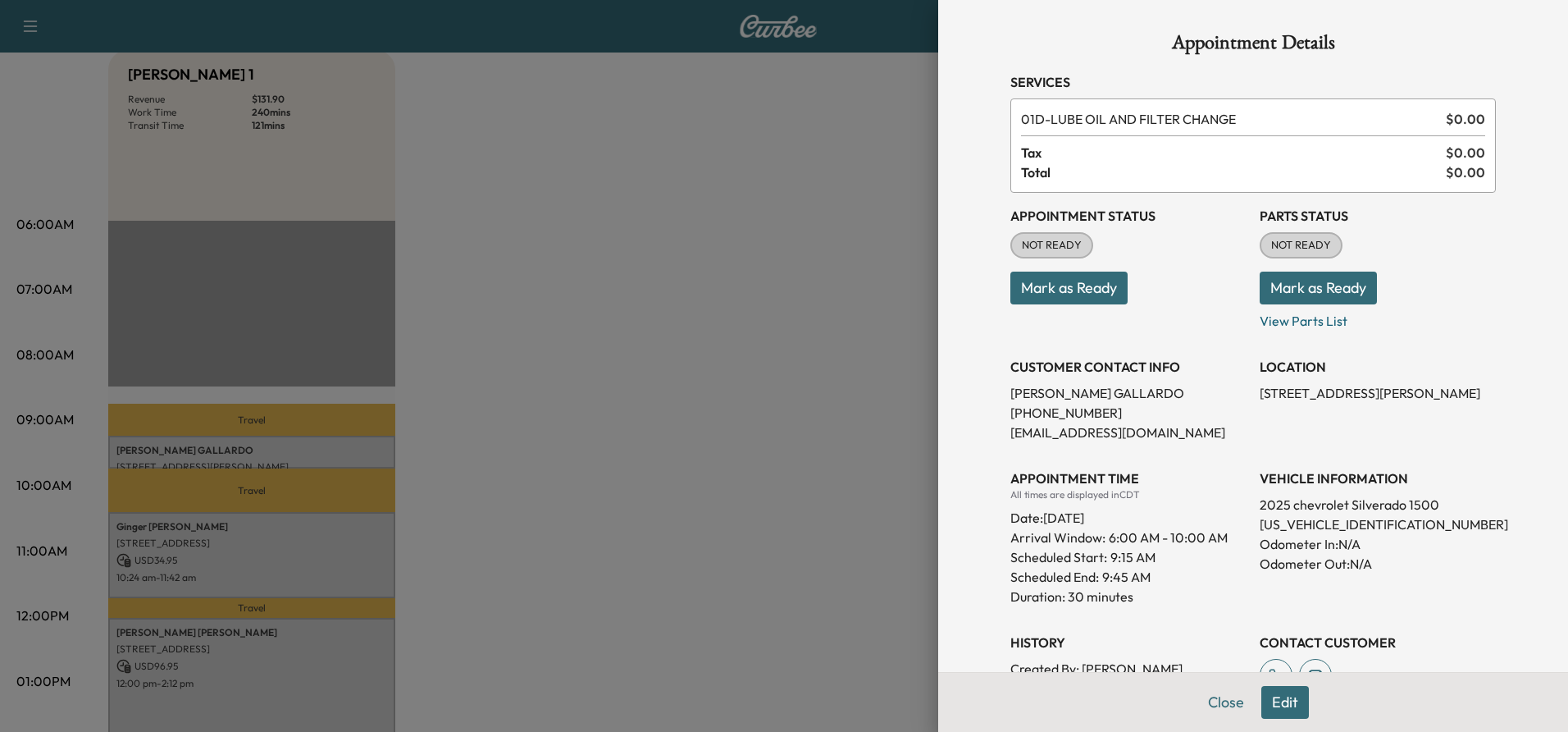
click at [1274, 702] on button "Edit" at bounding box center [1285, 702] width 47 height 33
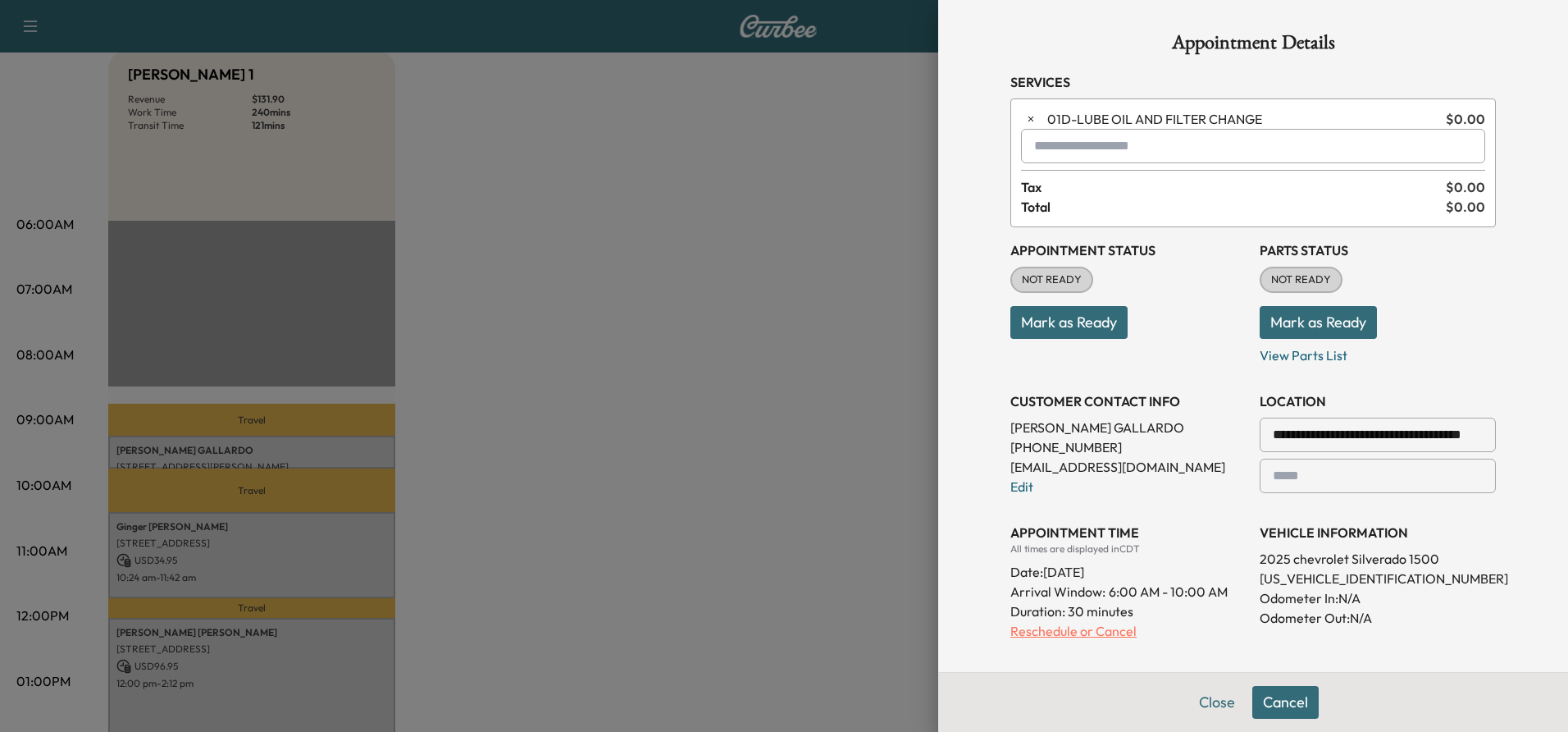
click at [1069, 636] on p "Reschedule or Cancel" at bounding box center [1129, 631] width 237 height 19
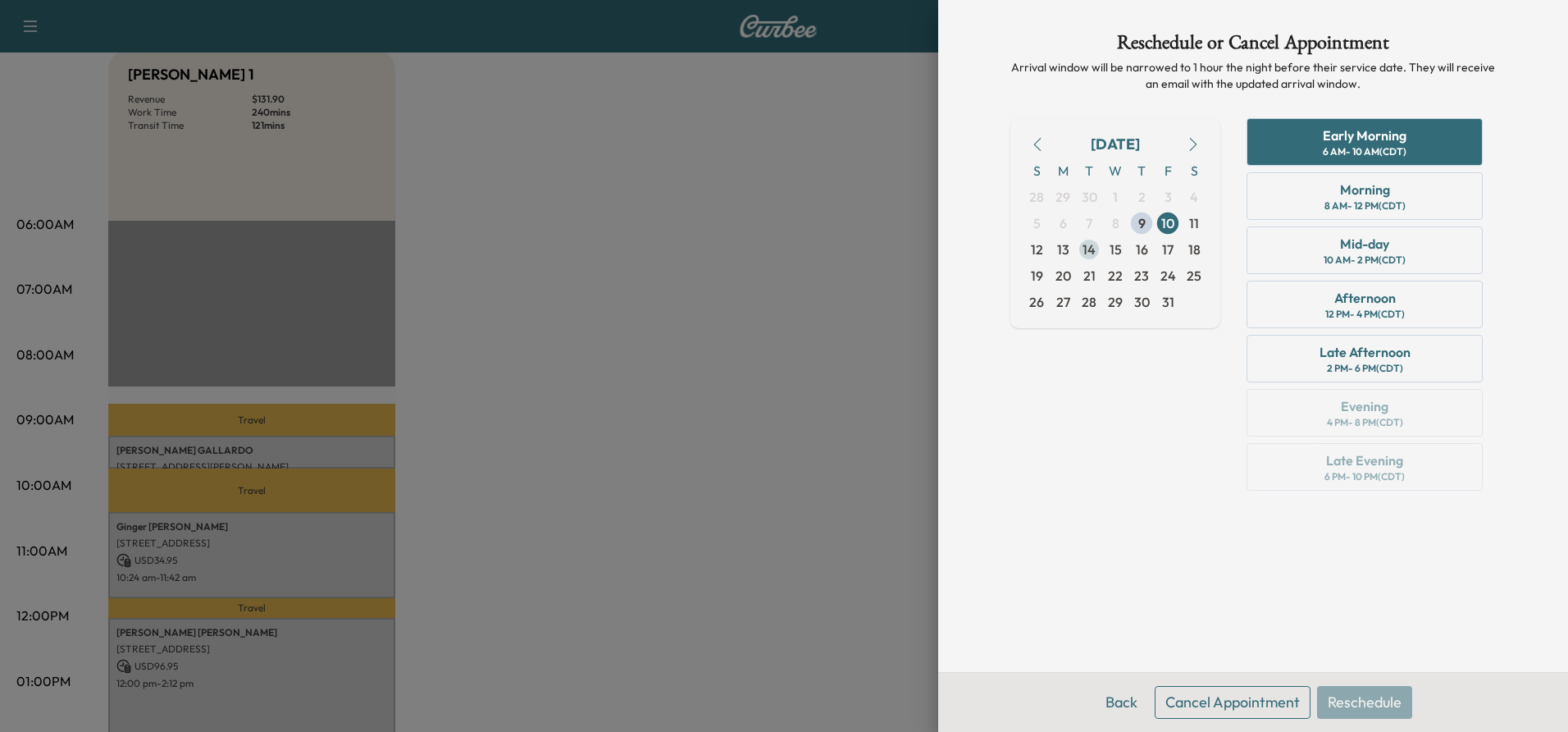
click at [1086, 254] on span "14" at bounding box center [1089, 249] width 14 height 19
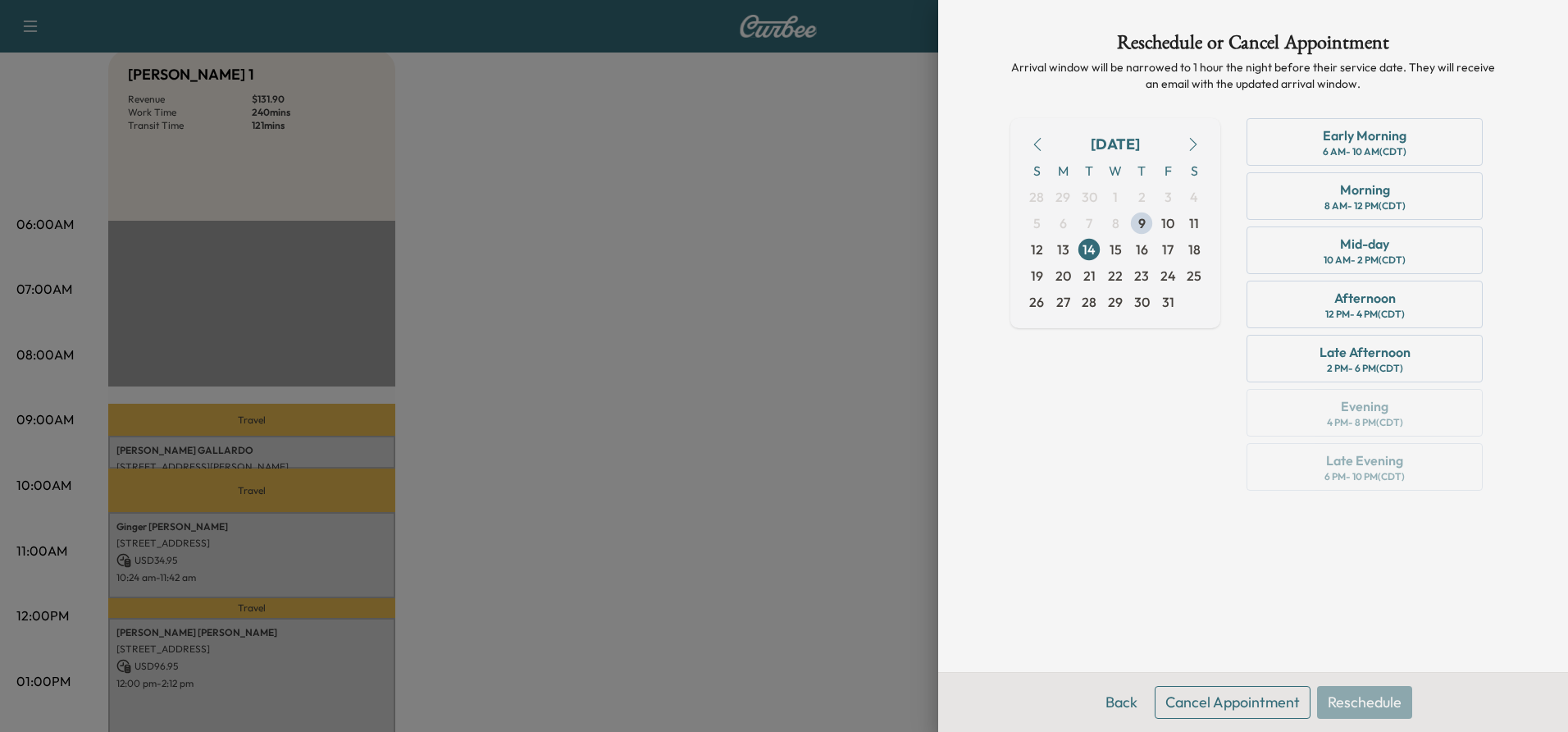
click at [1221, 701] on button "Cancel Appointment" at bounding box center [1233, 702] width 155 height 33
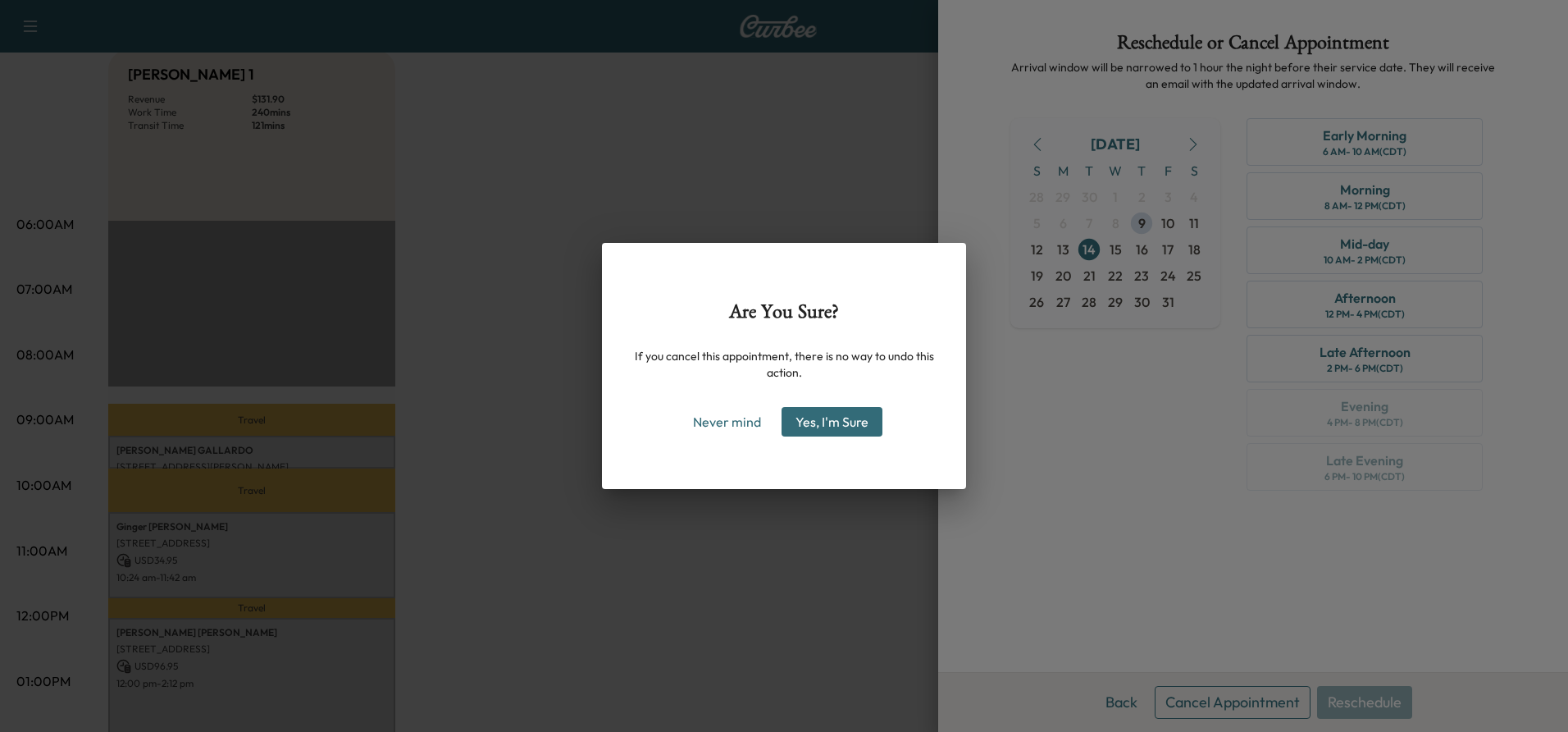
click at [841, 432] on button "Yes, I'm Sure" at bounding box center [831, 421] width 101 height 30
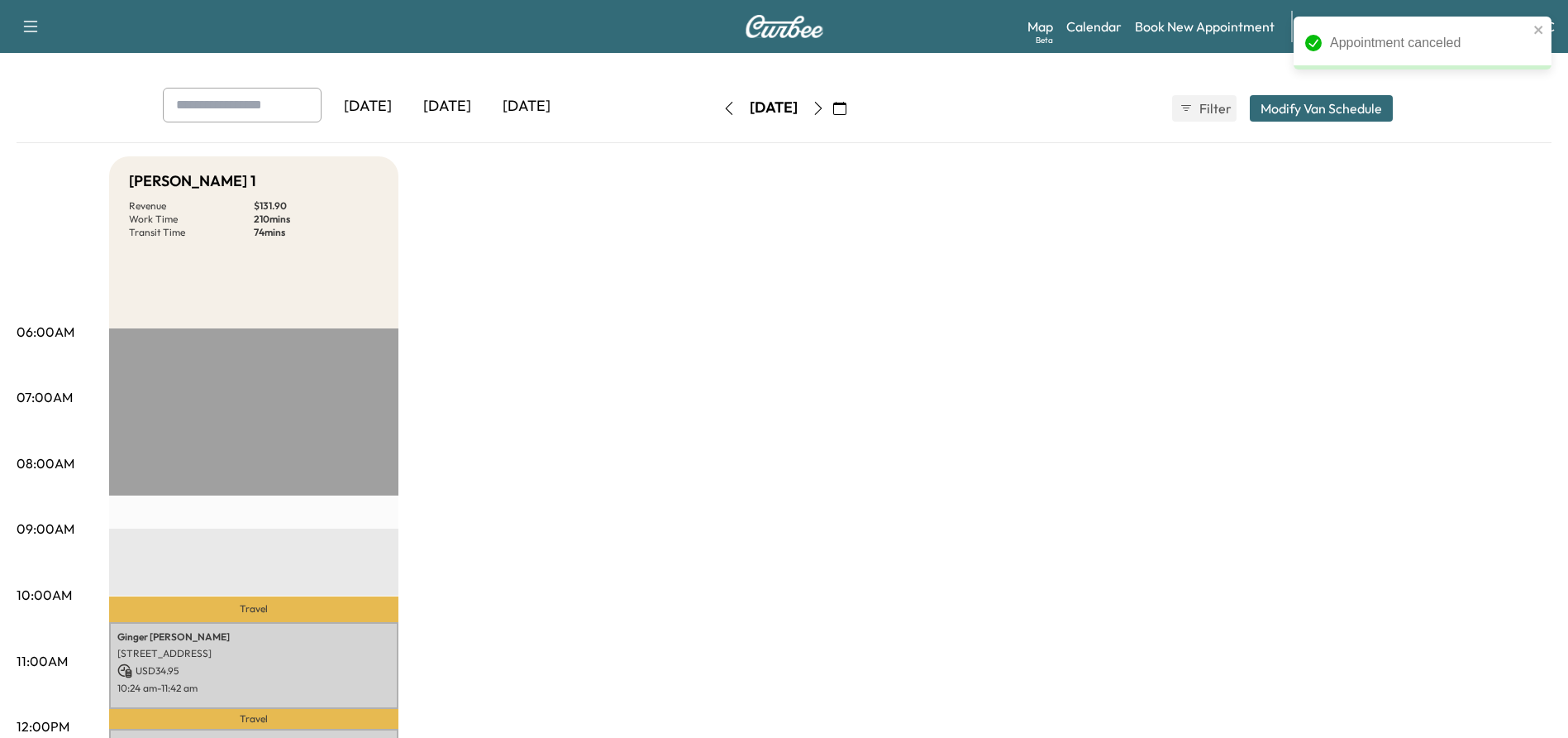
scroll to position [0, 0]
